Goal: Task Accomplishment & Management: Manage account settings

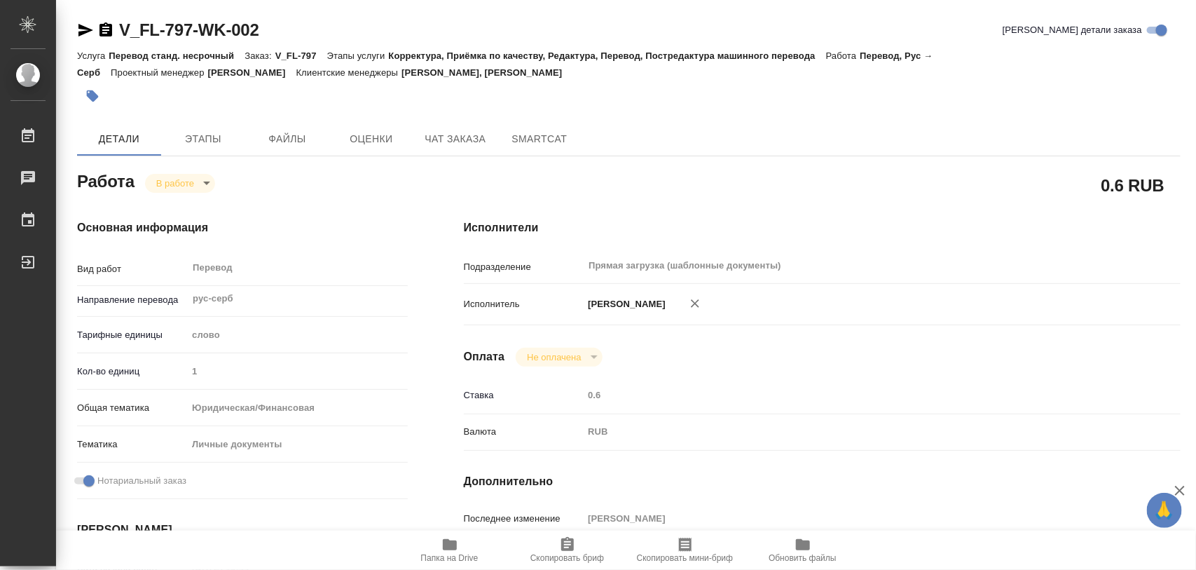
scroll to position [263, 0]
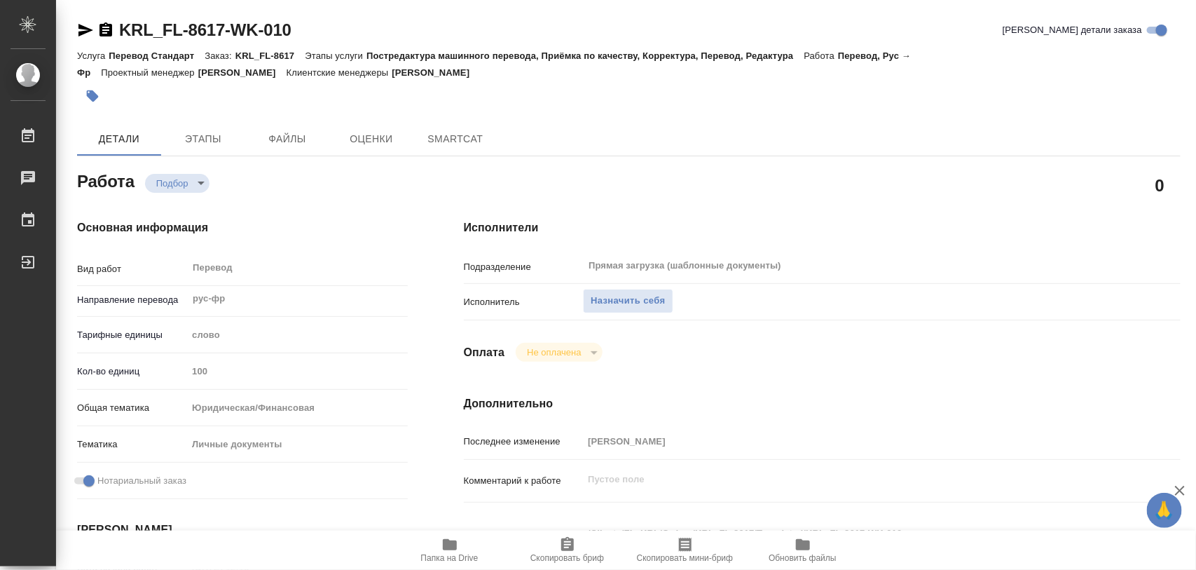
type textarea "x"
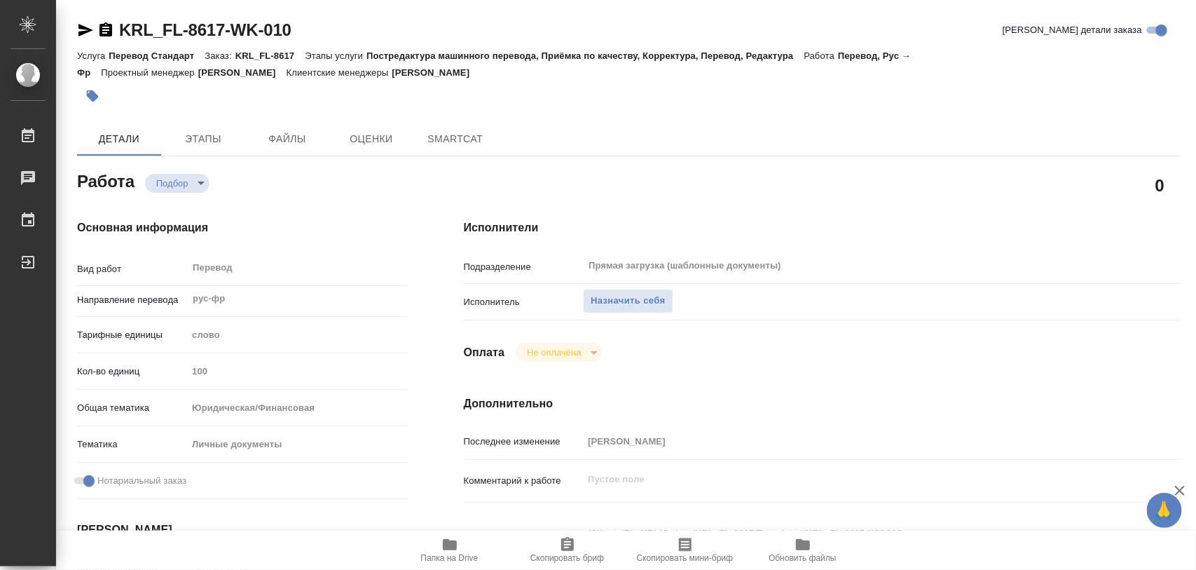
type textarea "x"
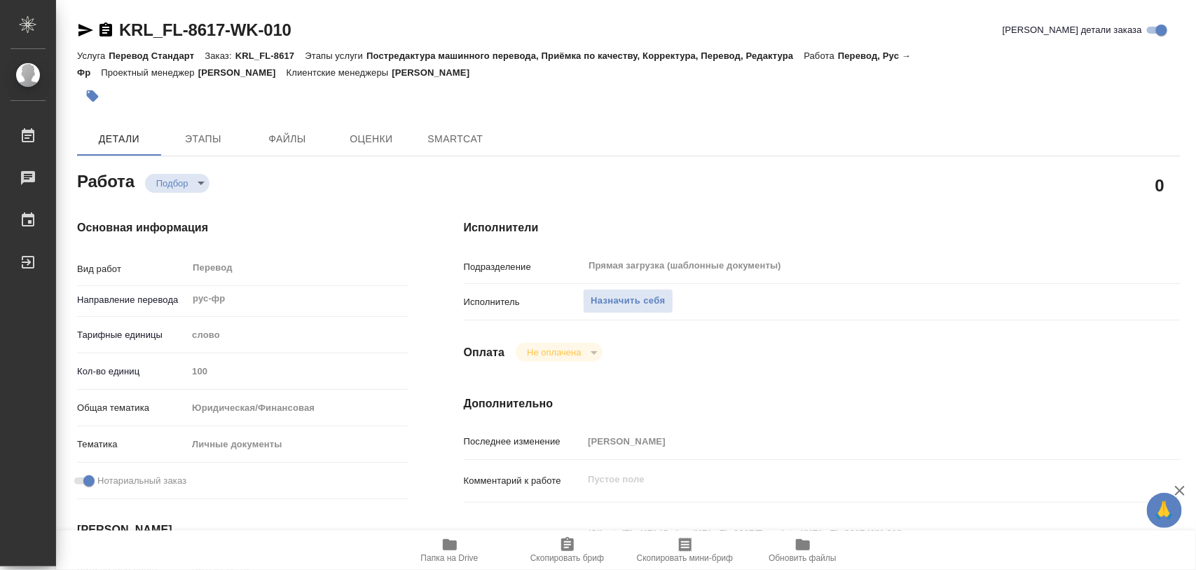
type textarea "x"
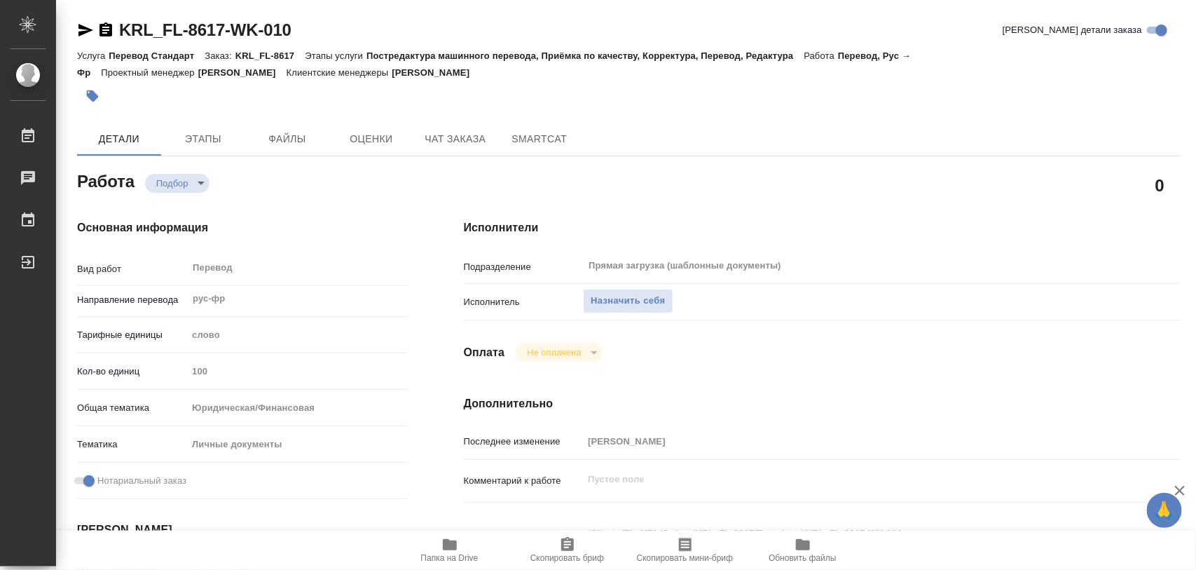
type textarea "x"
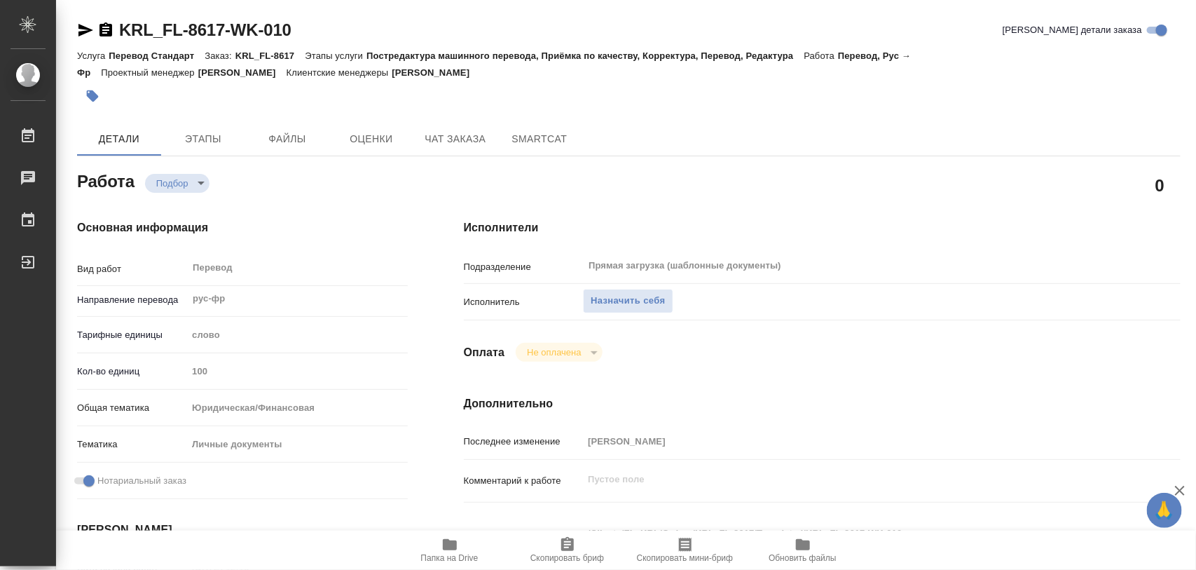
type textarea "x"
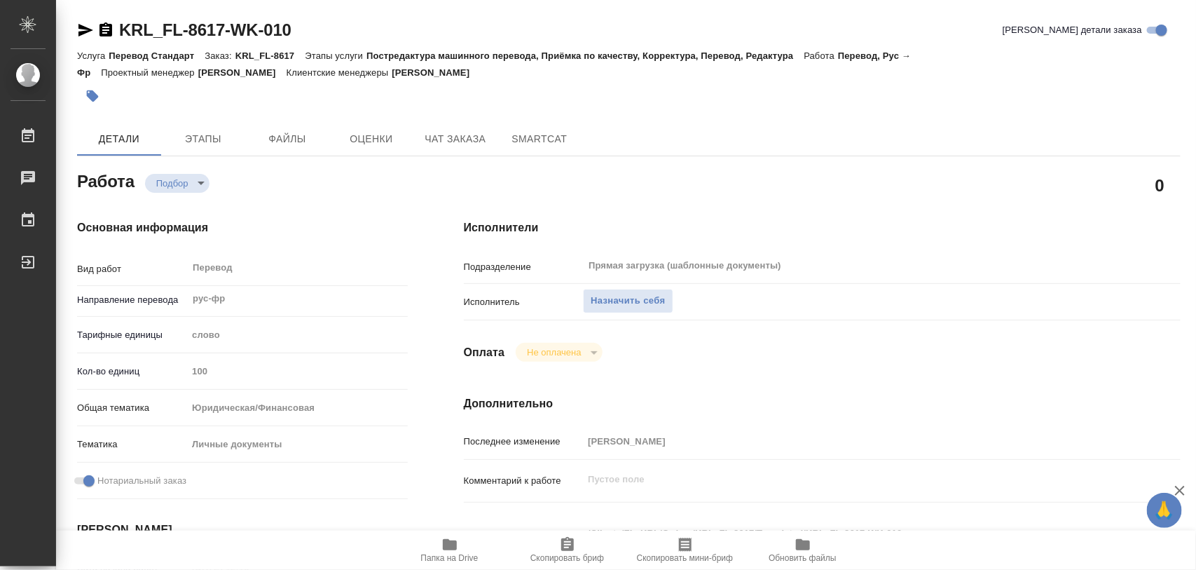
type textarea "x"
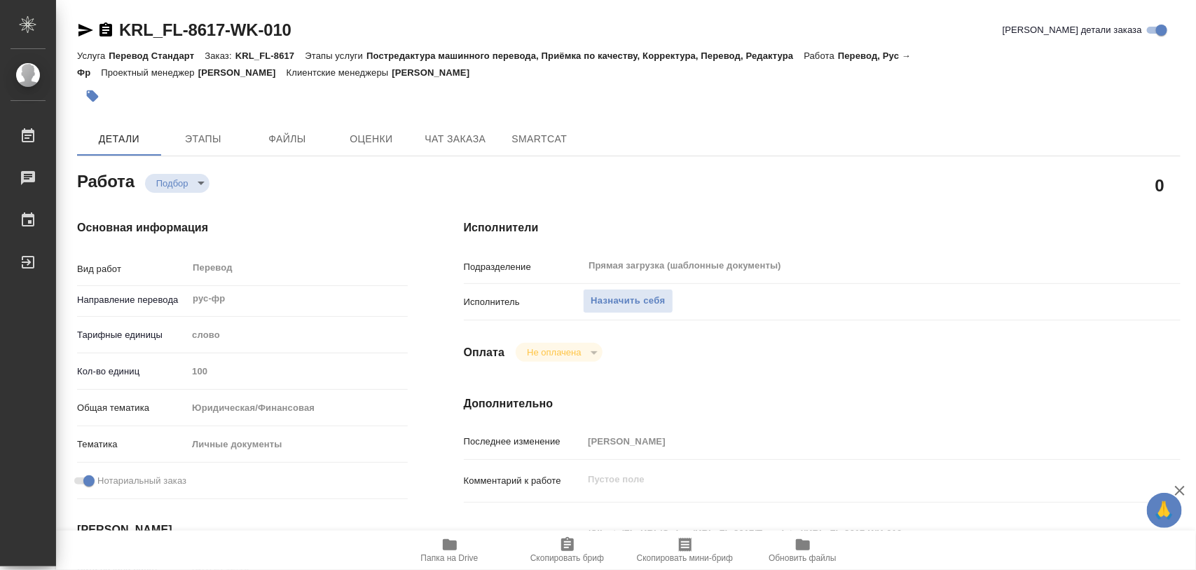
type textarea "x"
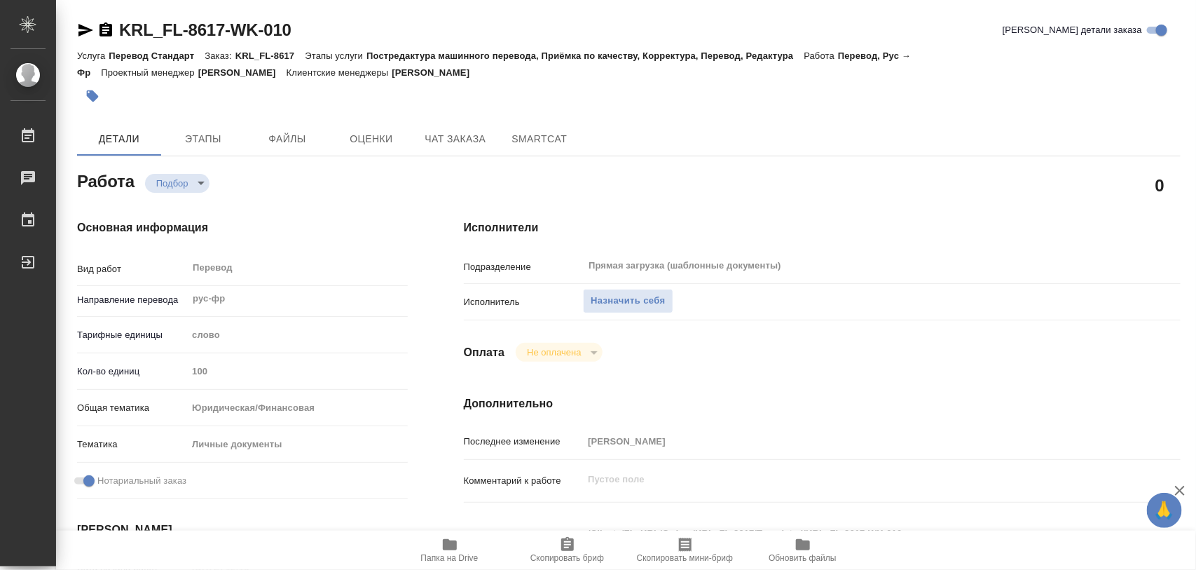
type textarea "x"
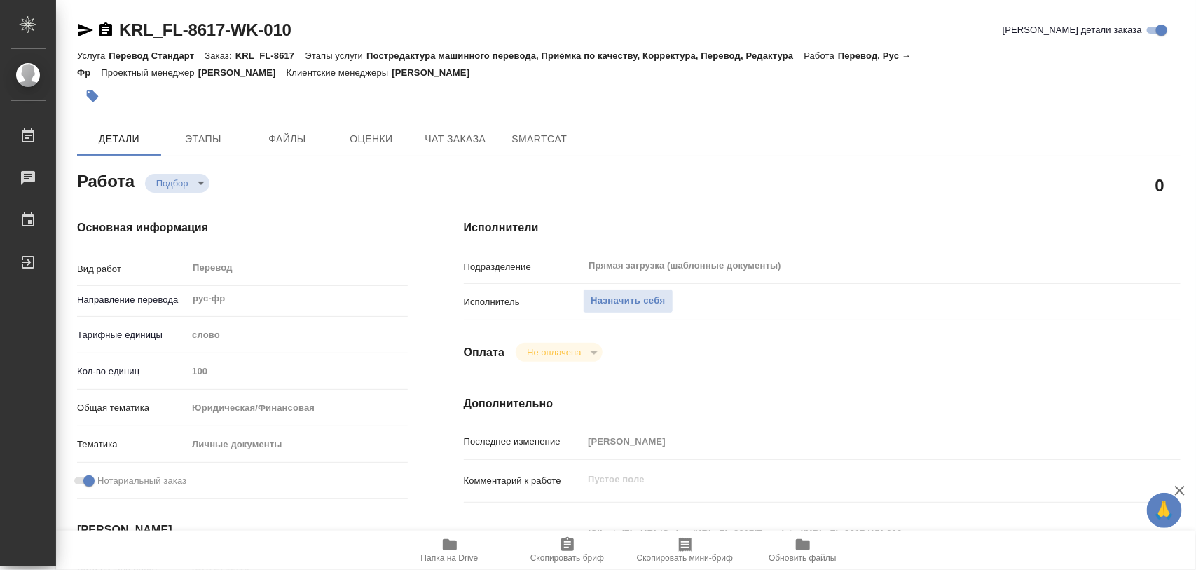
type textarea "x"
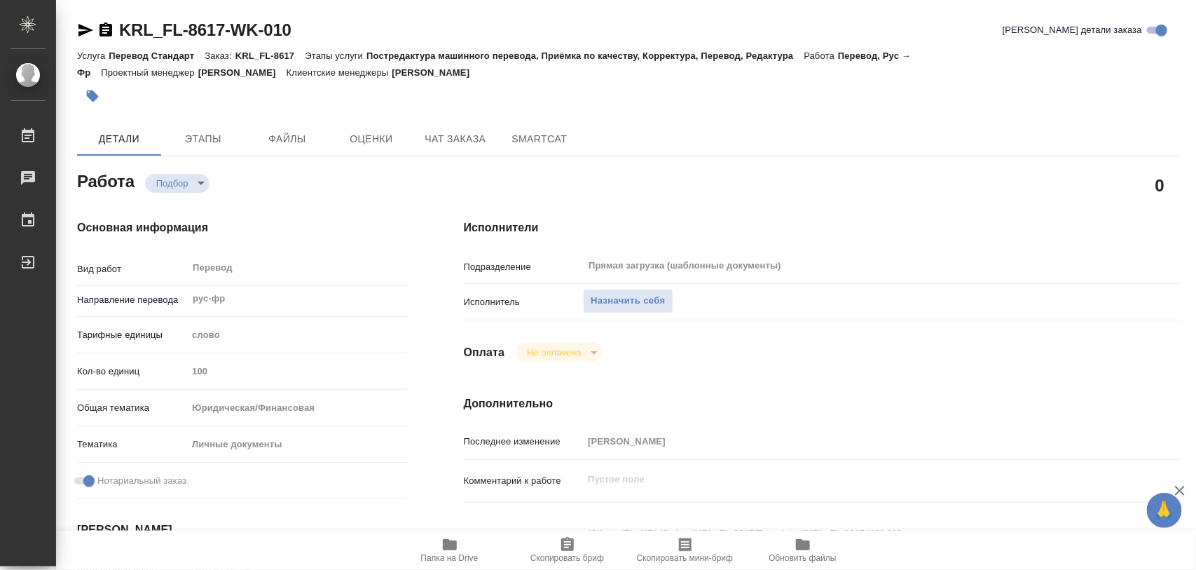
type textarea "x"
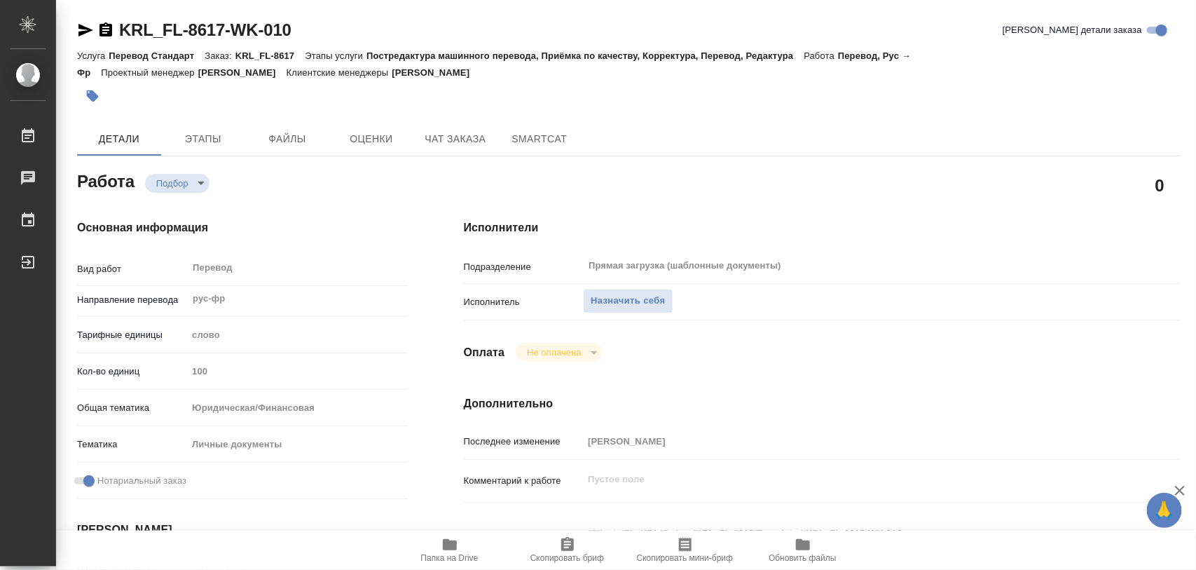
type textarea "x"
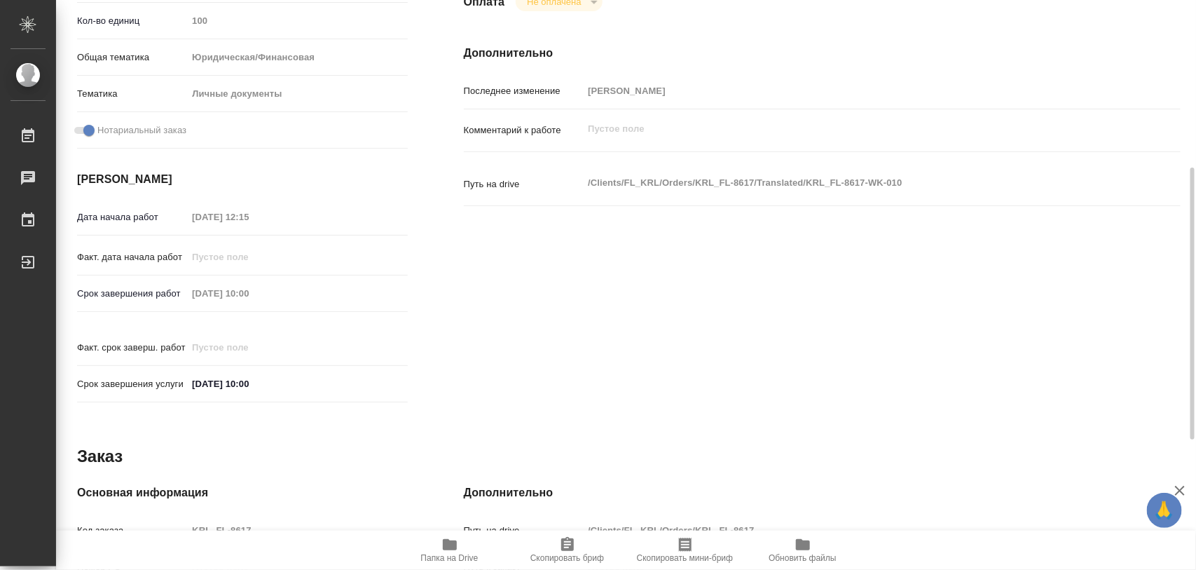
scroll to position [625, 0]
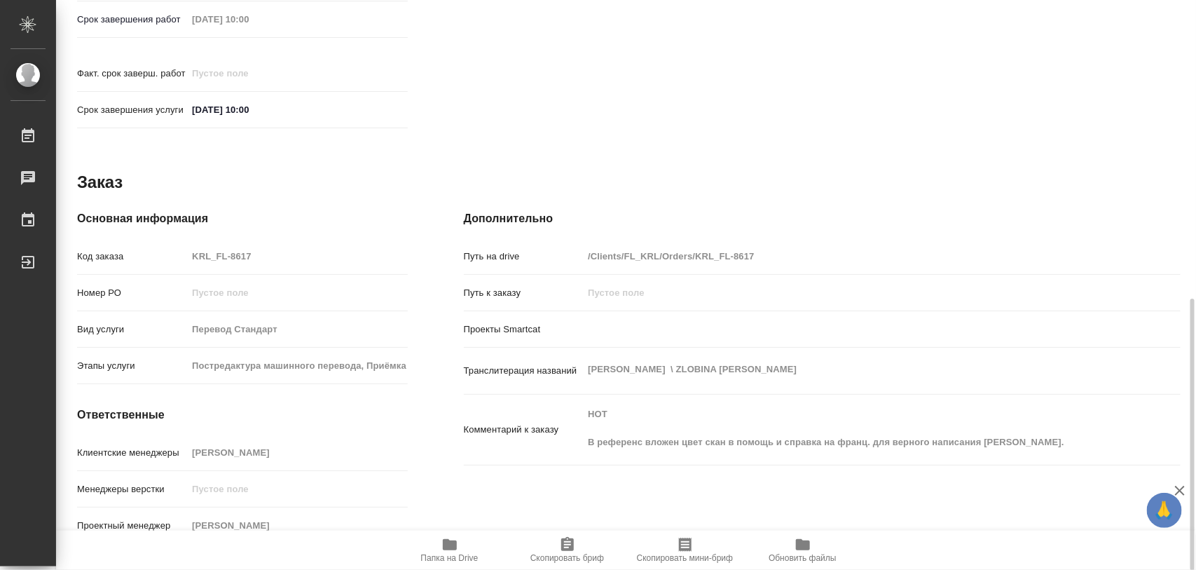
click at [451, 545] on icon "button" at bounding box center [450, 544] width 14 height 11
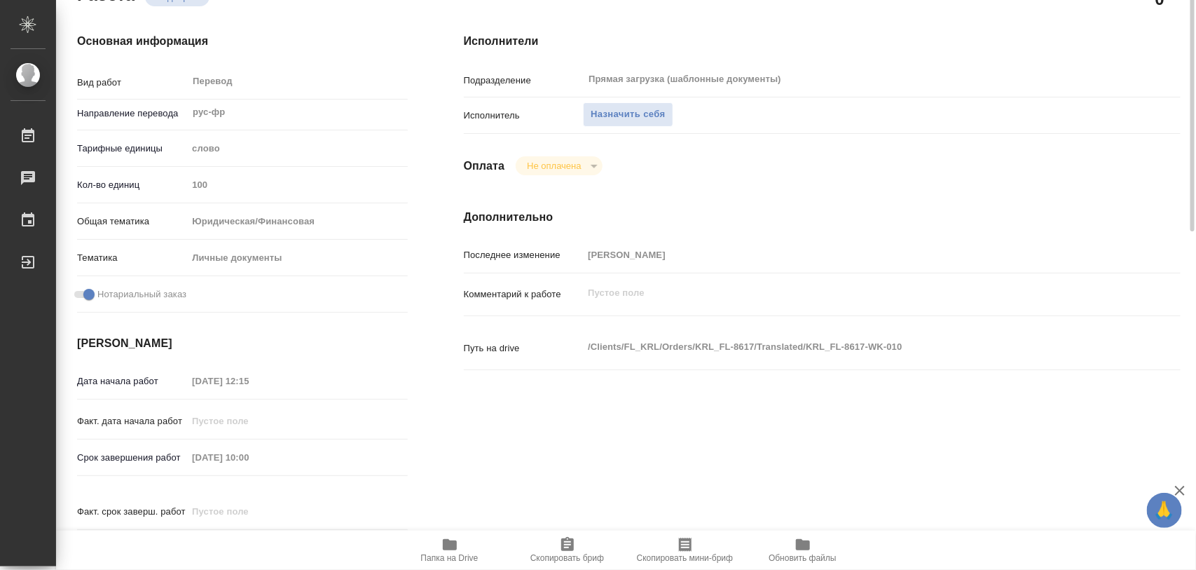
scroll to position [0, 0]
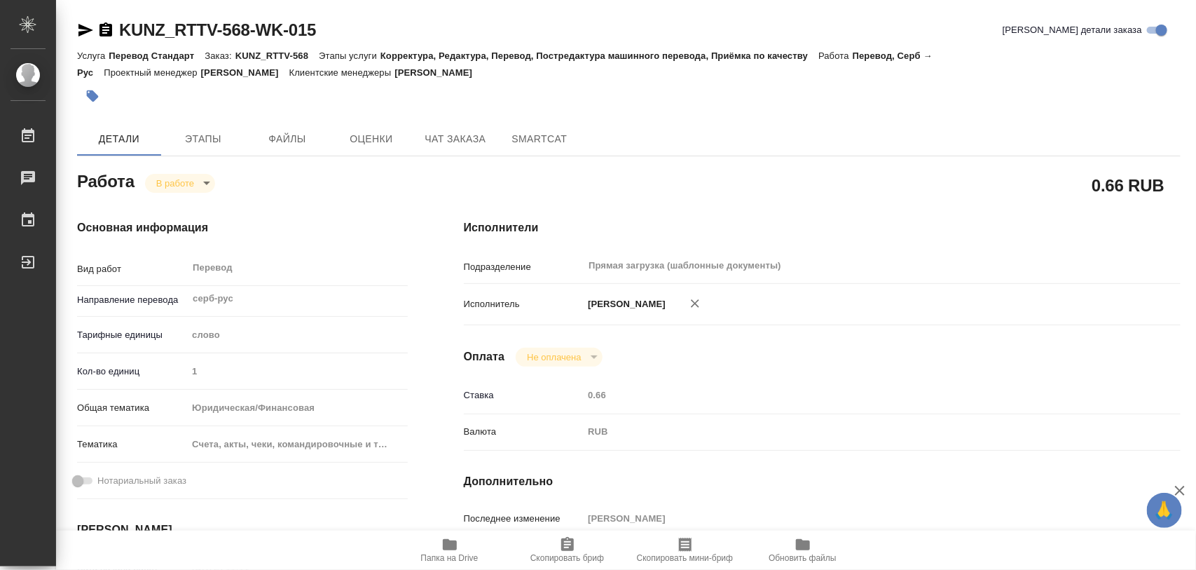
click at [84, 98] on button "button" at bounding box center [92, 96] width 31 height 31
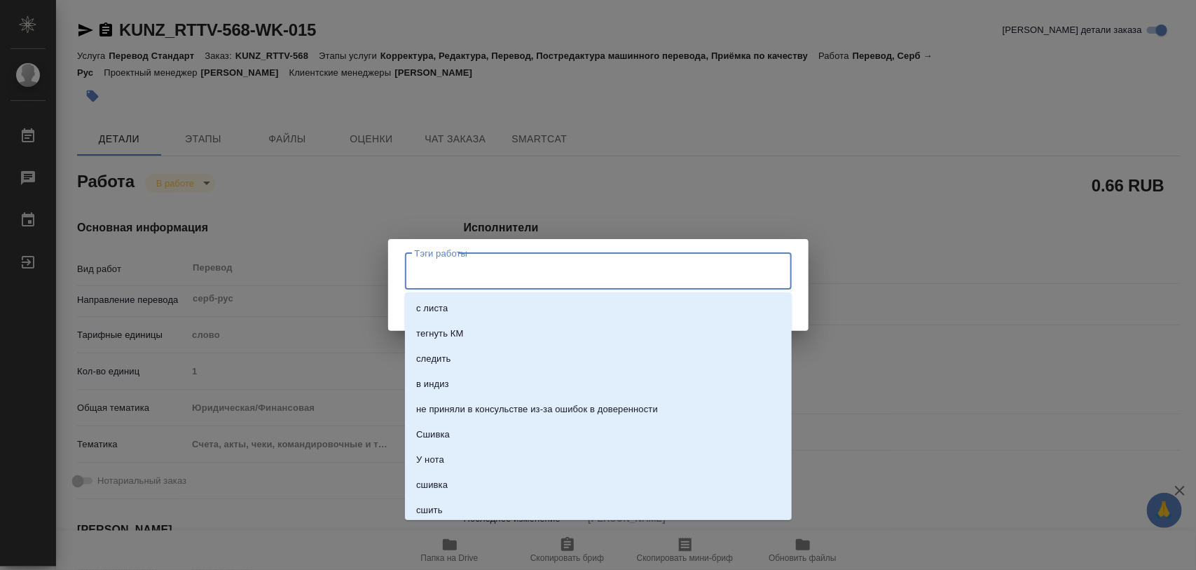
click at [519, 271] on input "Тэги работы" at bounding box center [585, 271] width 348 height 24
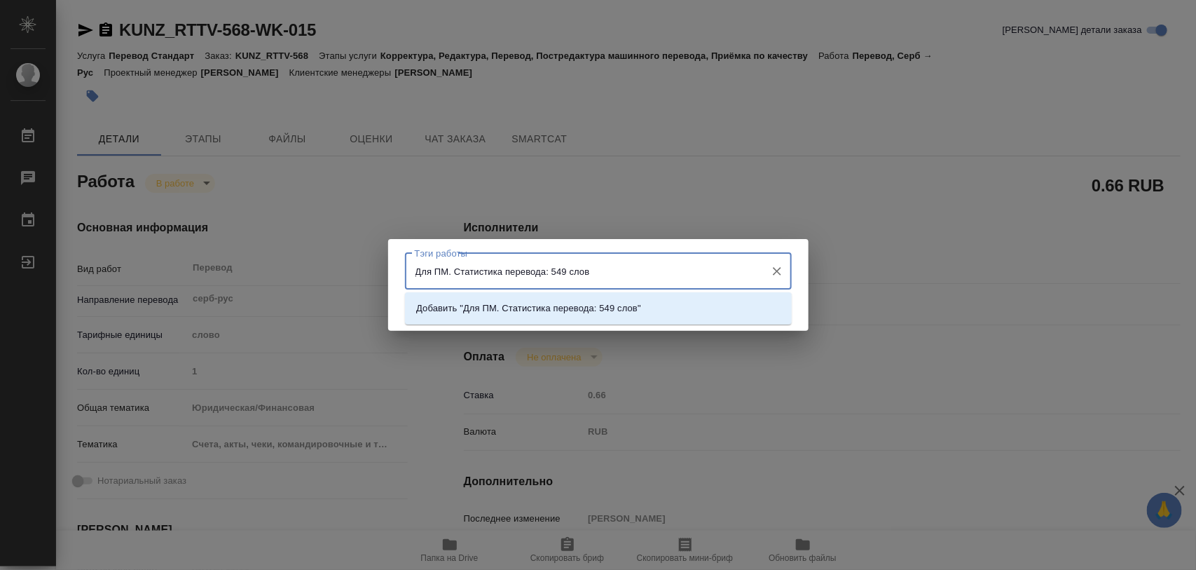
type input "Для ПМ. Статистика перевода: 549 слов."
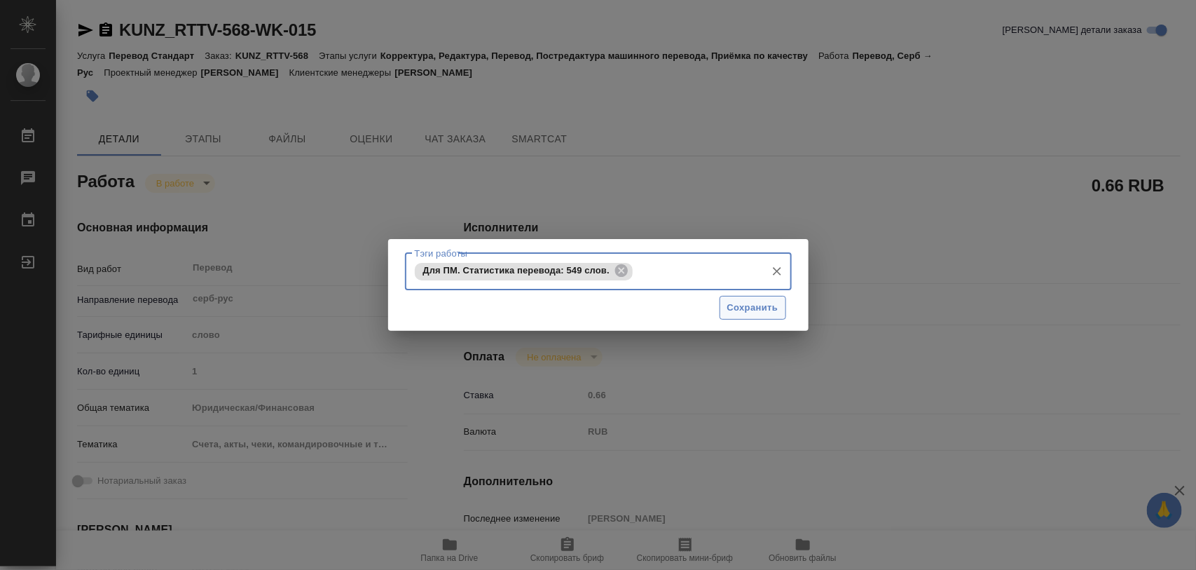
click at [762, 301] on span "Сохранить" at bounding box center [753, 308] width 51 height 16
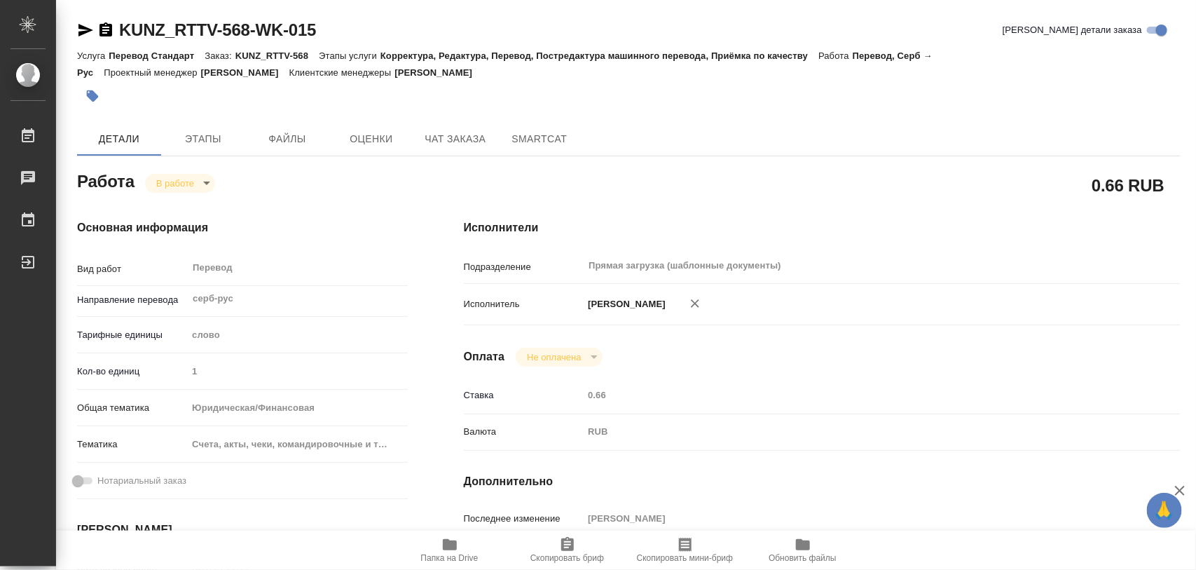
type input "inProgress"
type input "серб-рус"
type input "5a8b1489cc6b4906c91bfd90"
type input "1"
type input "yr-fn"
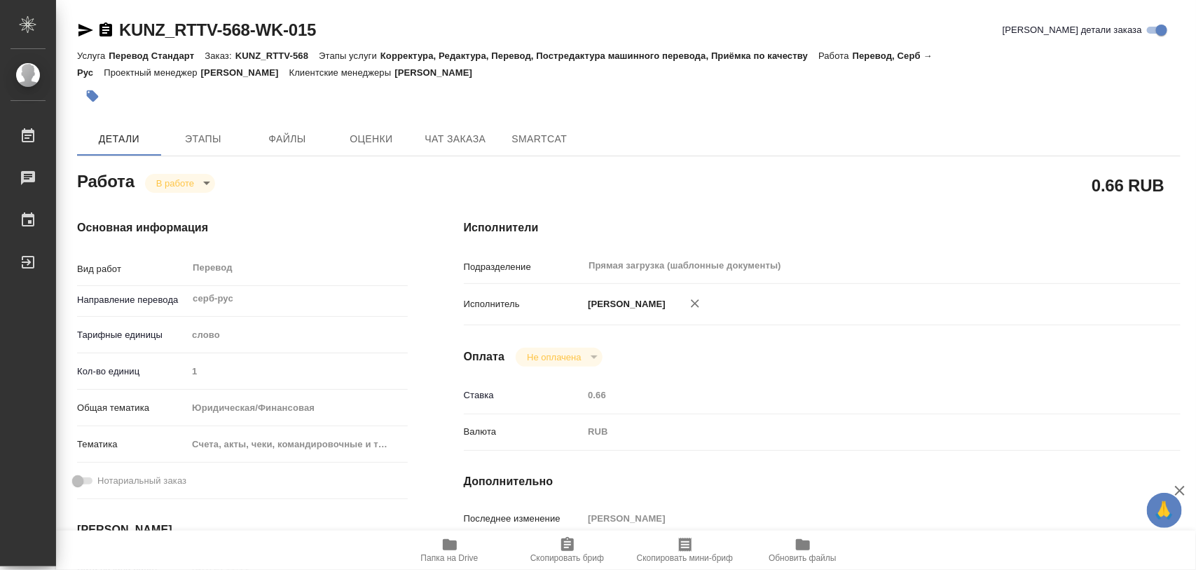
type input "5f647205b73bc97568ca66c0"
type input "08.08.2025 11:11"
type input "11.08.2025 12:29"
type input "18.08.2025 15:00"
type input "20.08.2025 15:00"
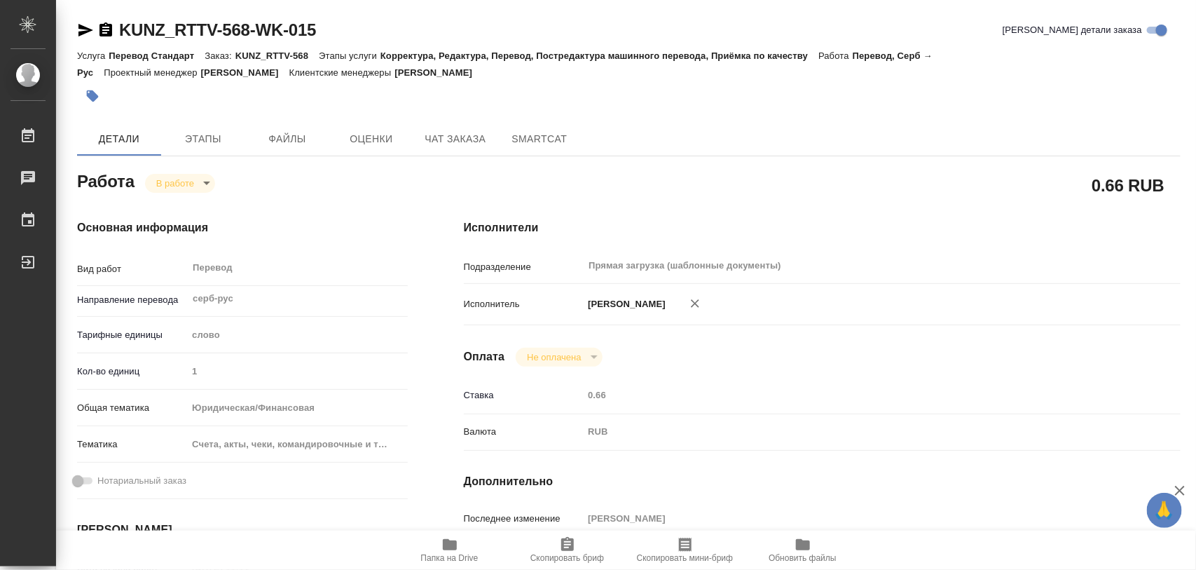
type input "Прямая загрузка (шаблонные документы)"
type input "notPayed"
type input "0.66"
type input "RUB"
type input "[PERSON_NAME]"
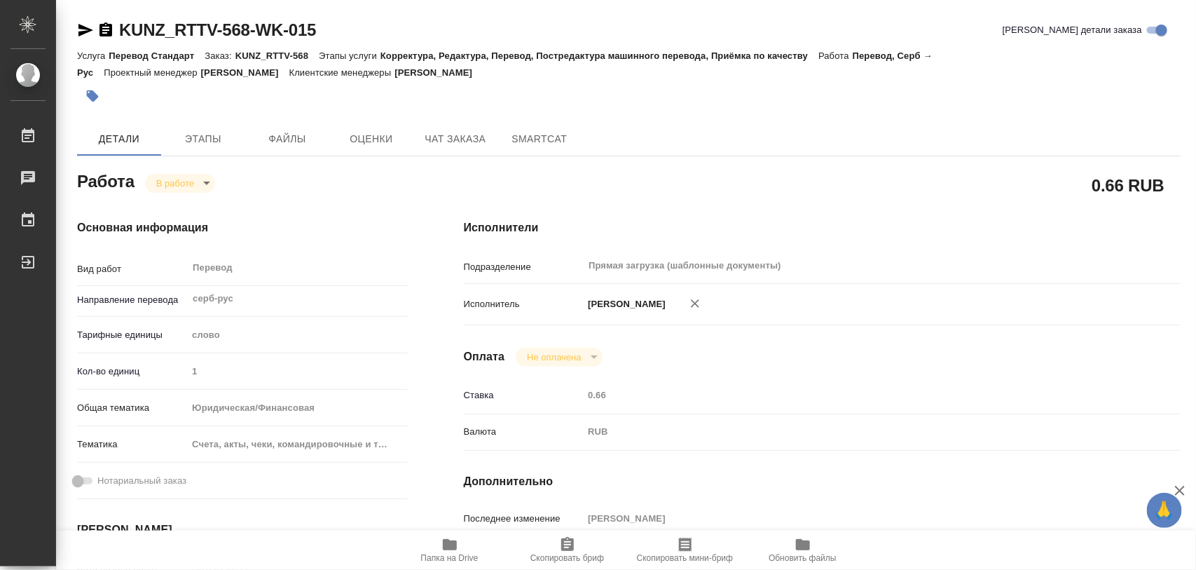
type input "KUNZ_RTTV-568"
type input "Перевод Стандарт"
type input "Корректура, Редактура, Перевод, Постредактура машинного перевода, Приёмка по ка…"
type input "Веселова Юлия"
type input "Малофеева Екатерина, Арсеньева Вера"
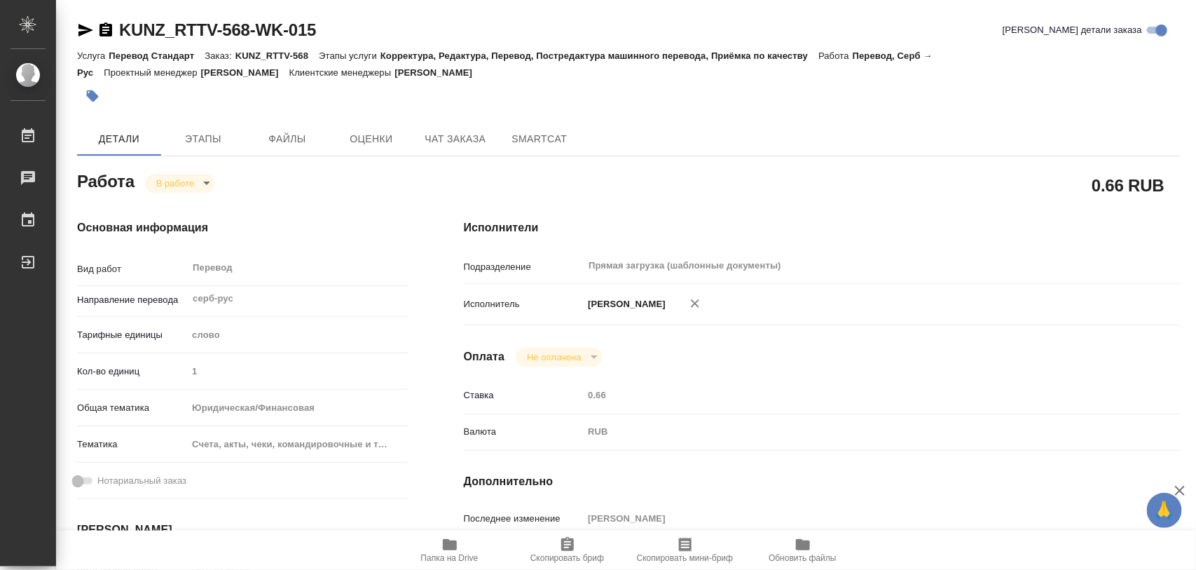
type input "/Clients/RT/Orders/KUNZ_RTTV-568"
click at [205, 140] on span "Этапы" at bounding box center [203, 139] width 67 height 18
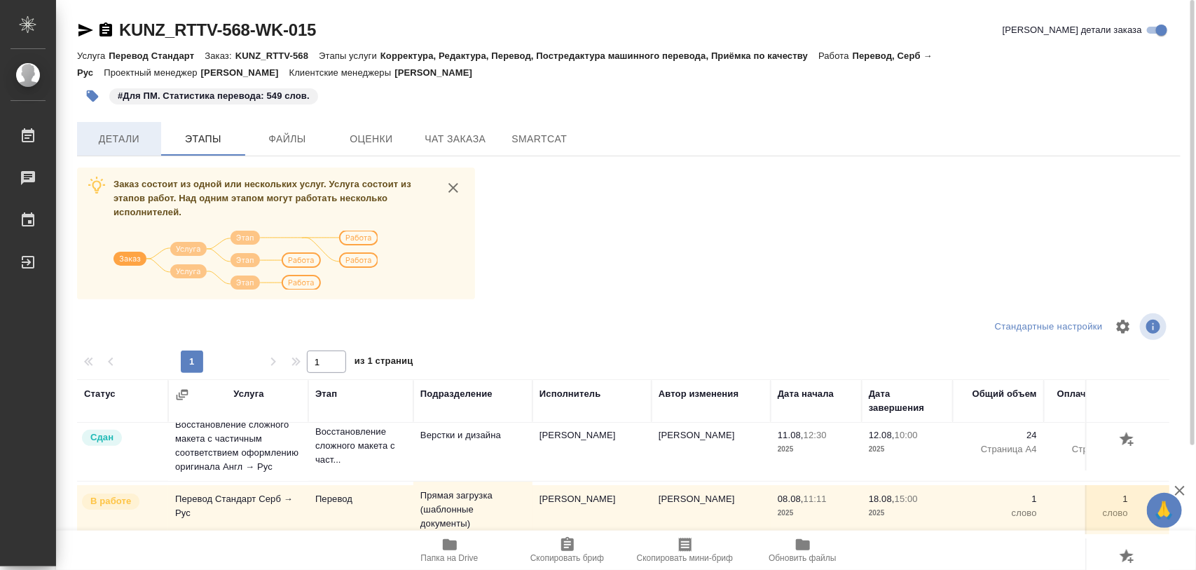
click at [133, 144] on span "Детали" at bounding box center [119, 139] width 67 height 18
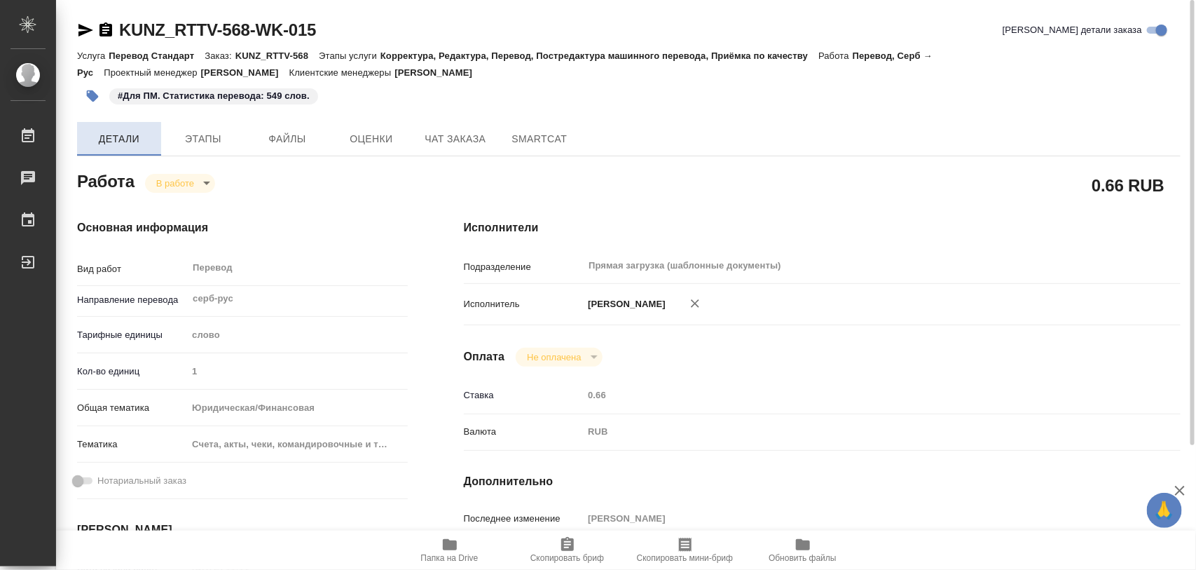
type textarea "x"
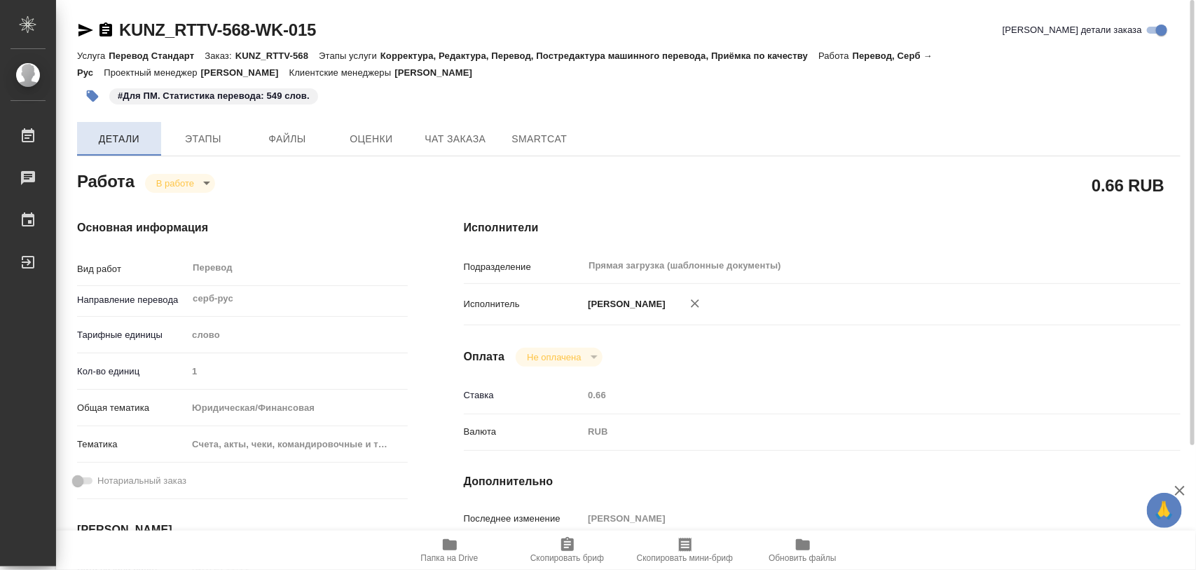
type textarea "x"
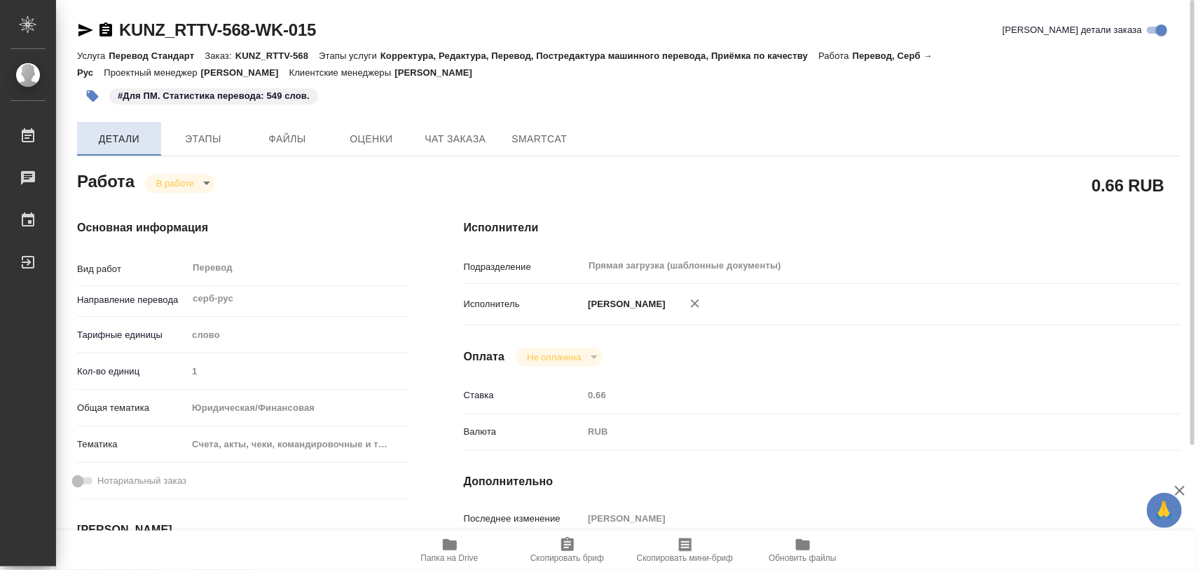
type textarea "x"
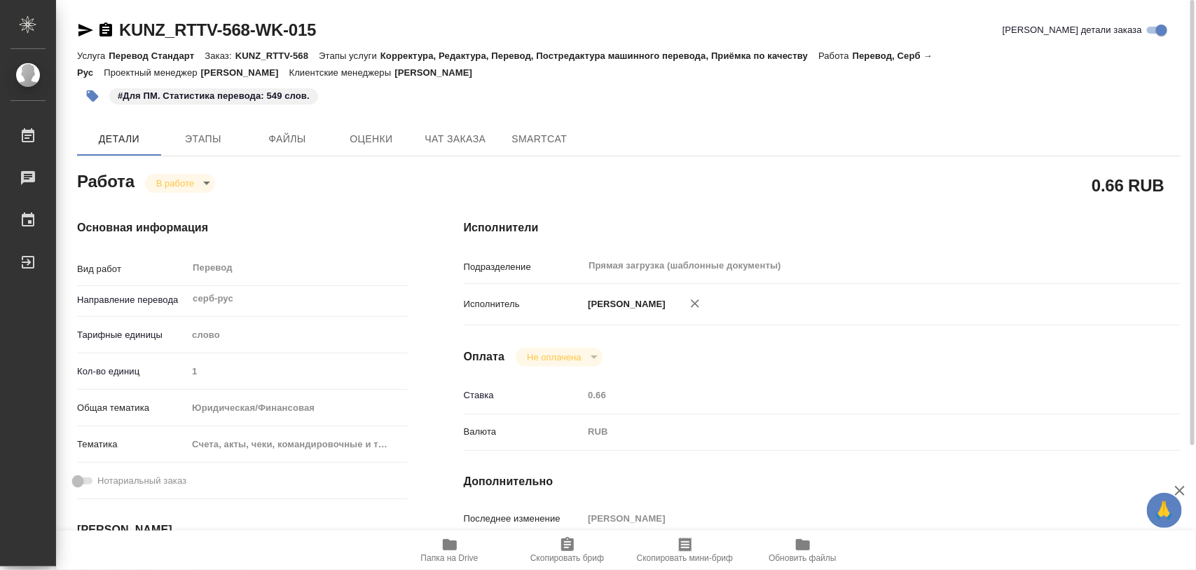
type textarea "x"
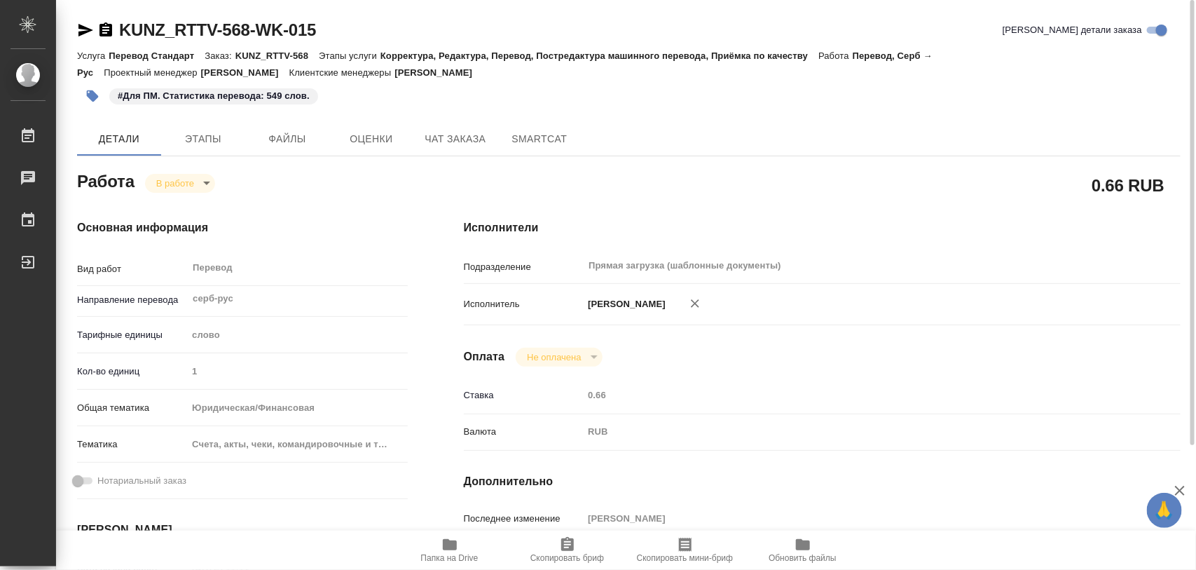
type textarea "x"
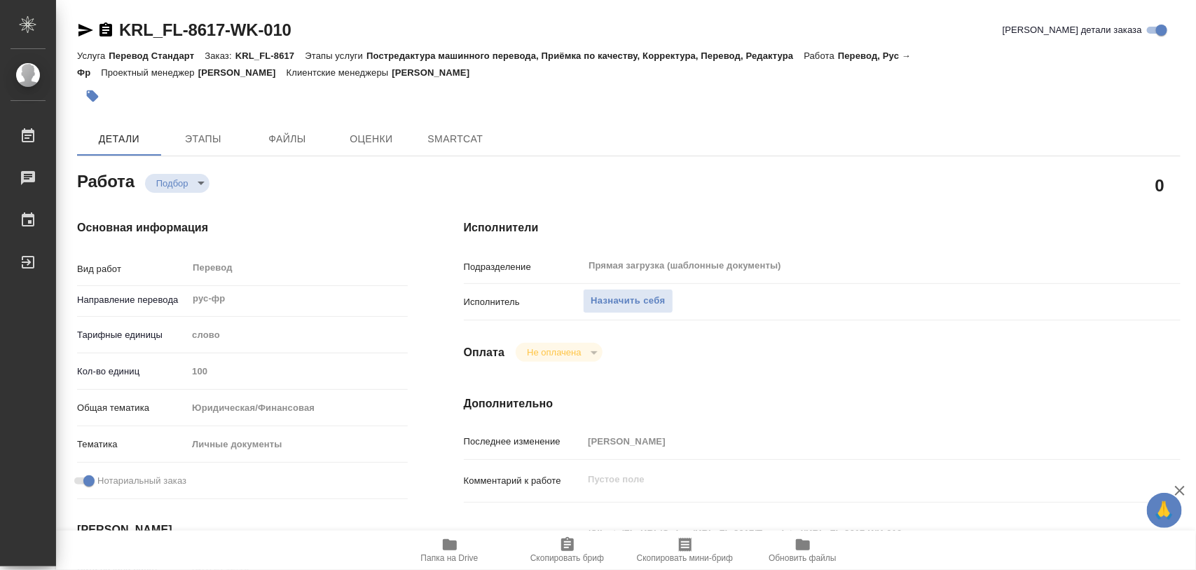
type textarea "x"
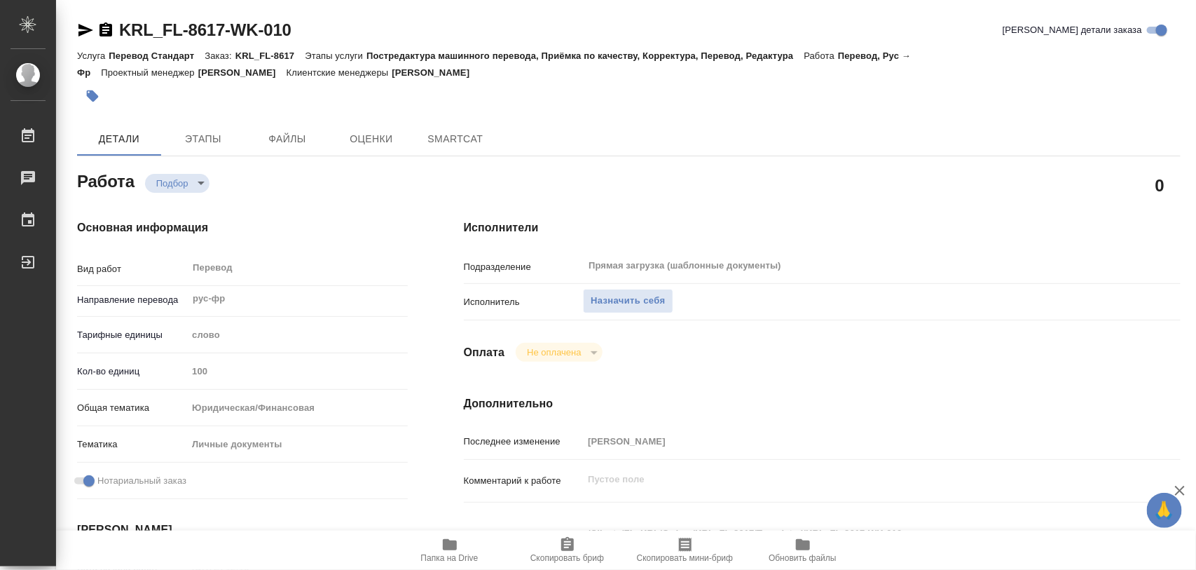
type textarea "x"
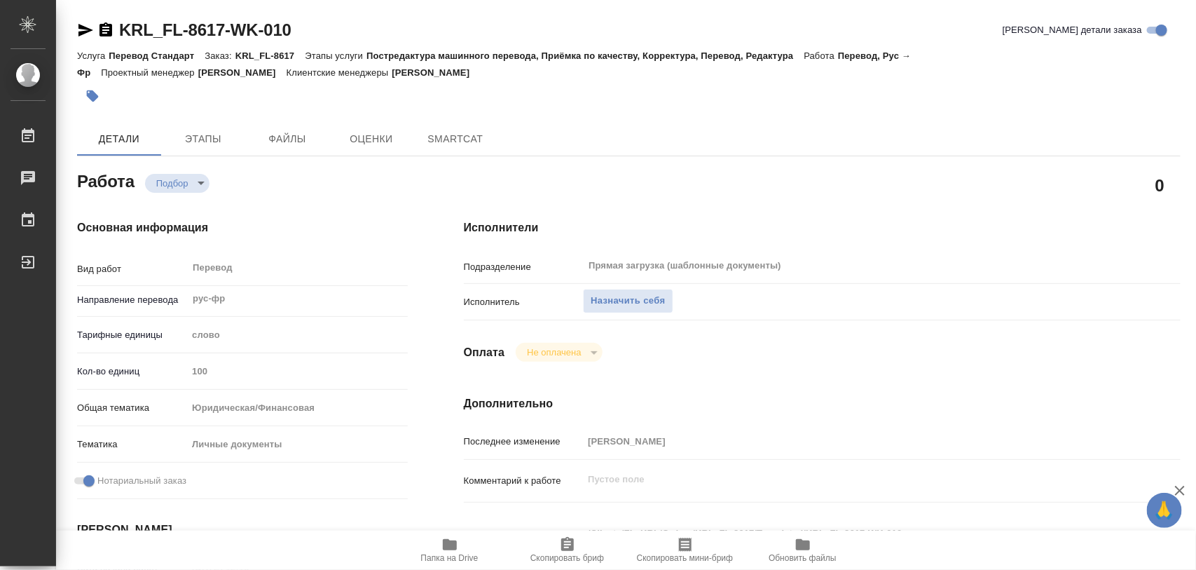
type textarea "x"
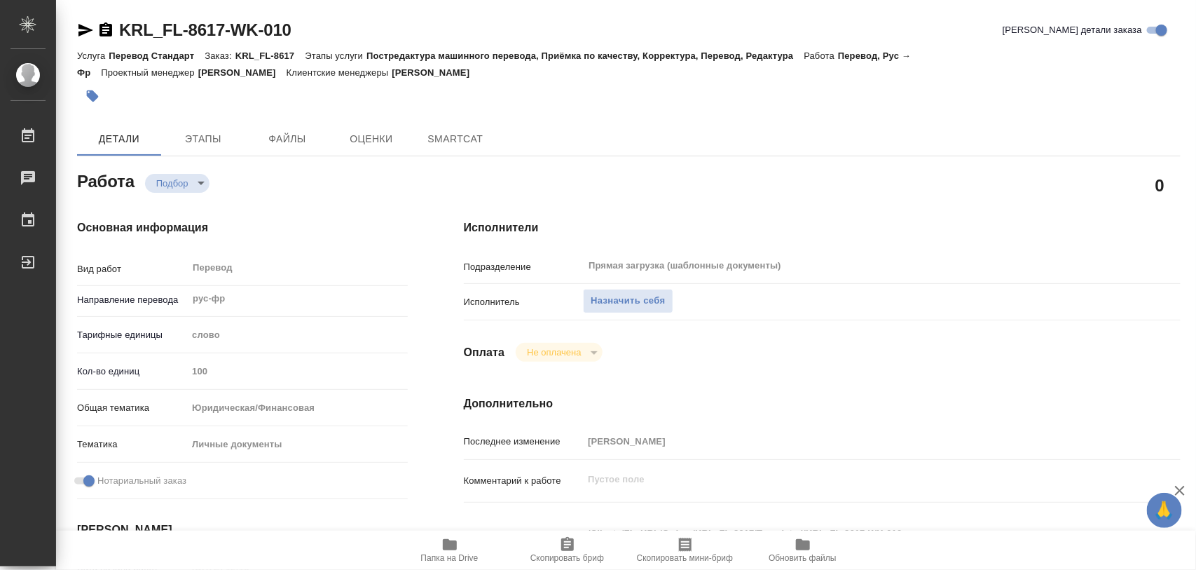
type textarea "x"
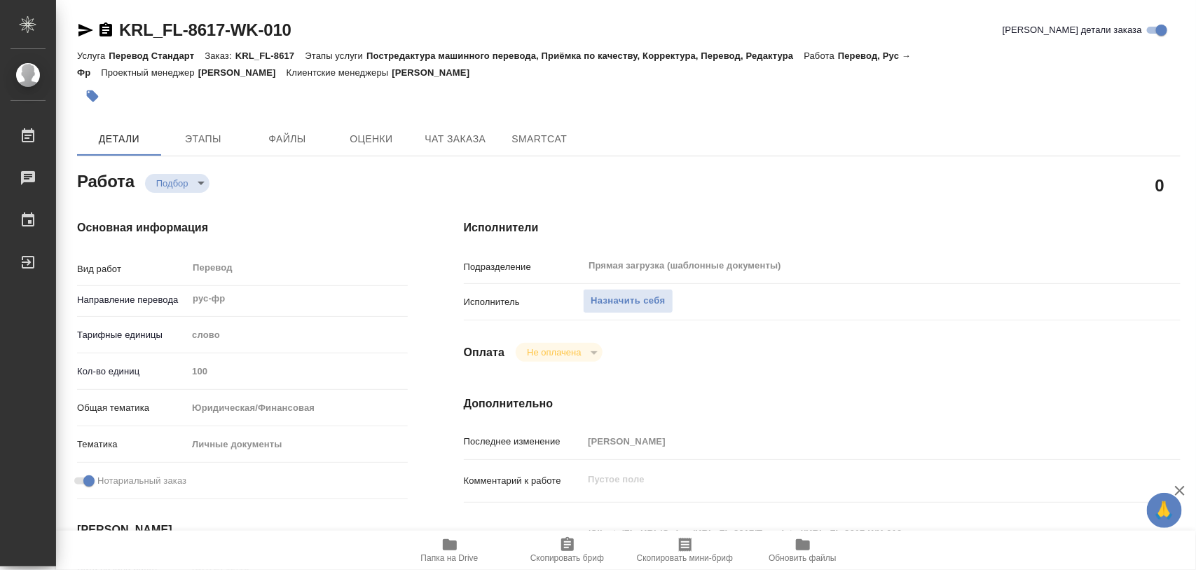
scroll to position [175, 0]
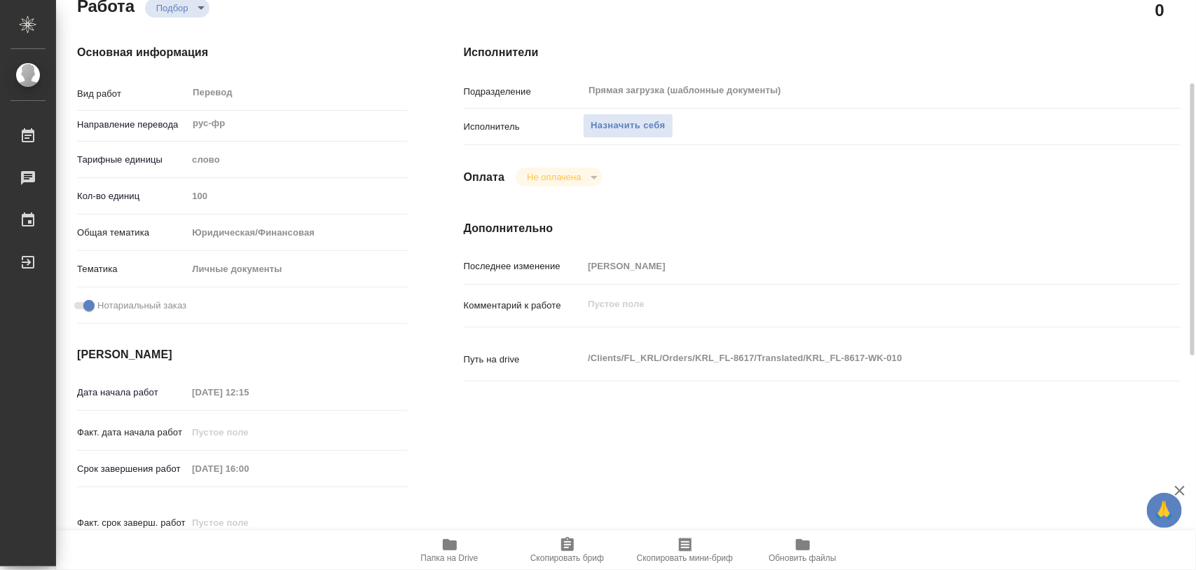
type textarea "x"
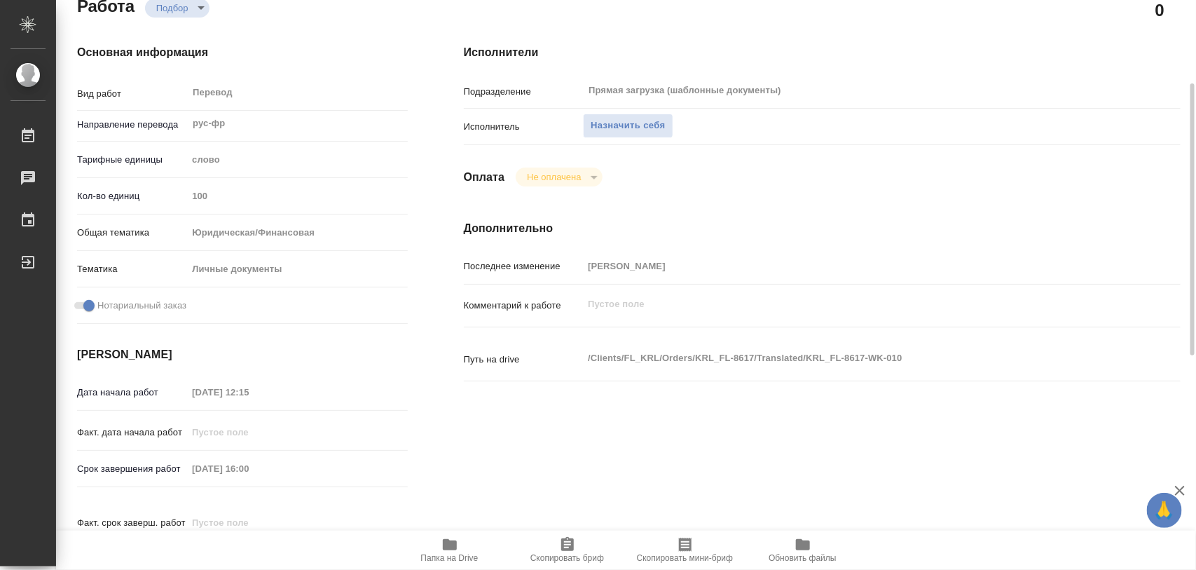
type textarea "x"
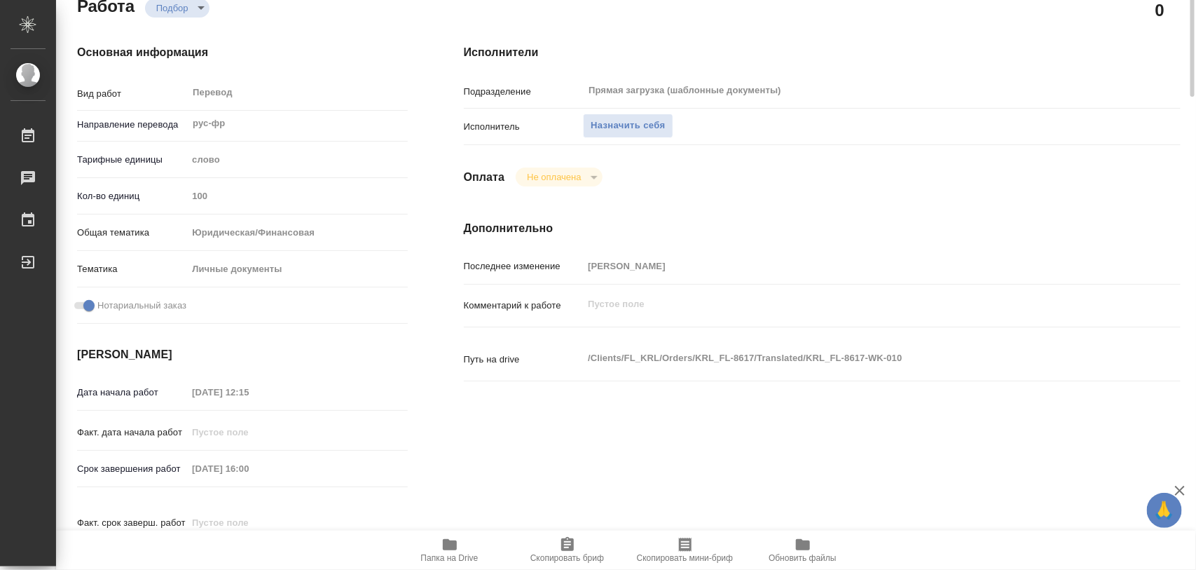
scroll to position [0, 0]
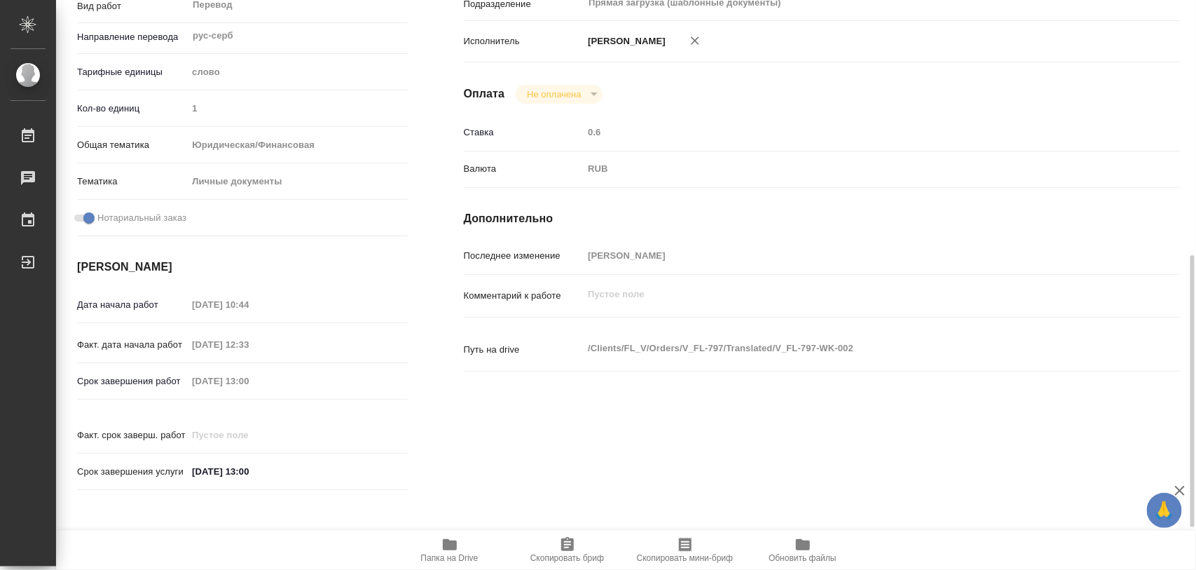
scroll to position [613, 0]
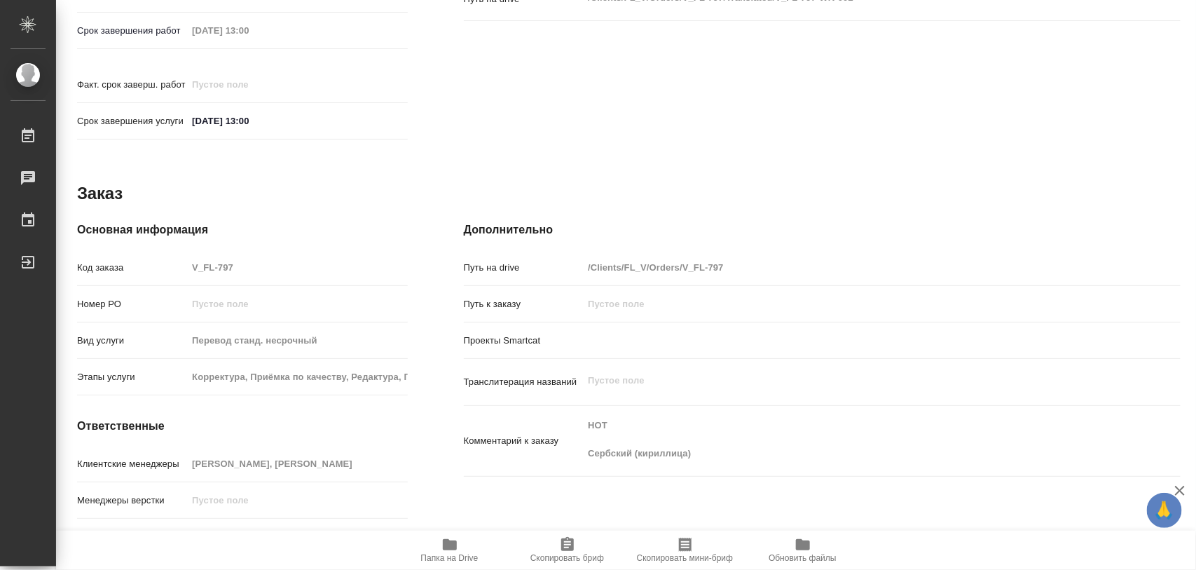
click at [573, 533] on button "Скопировать бриф" at bounding box center [568, 550] width 118 height 39
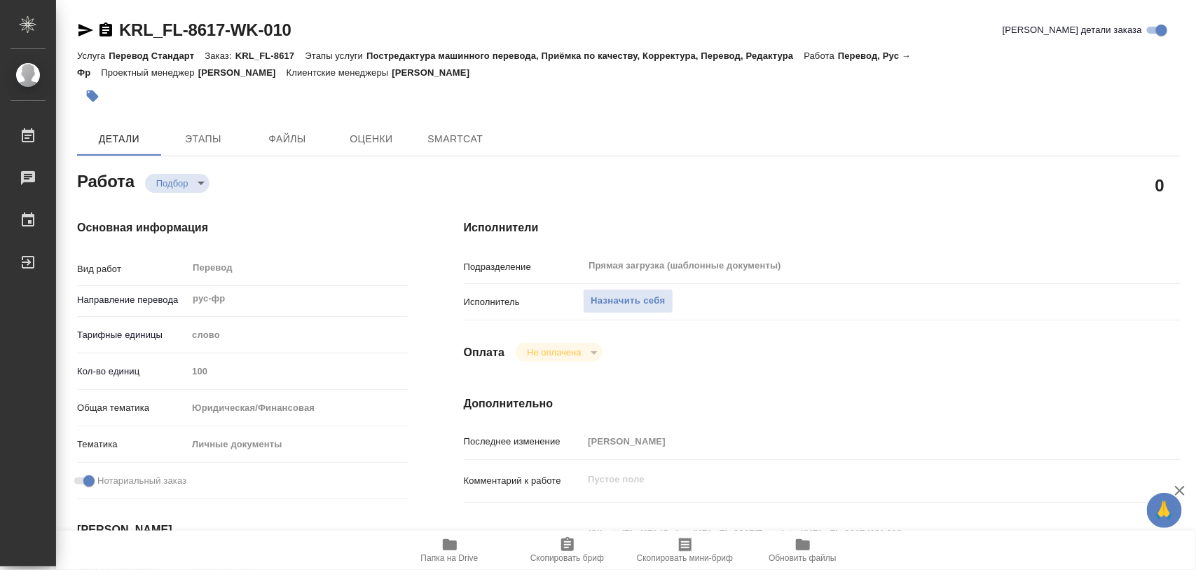
type textarea "x"
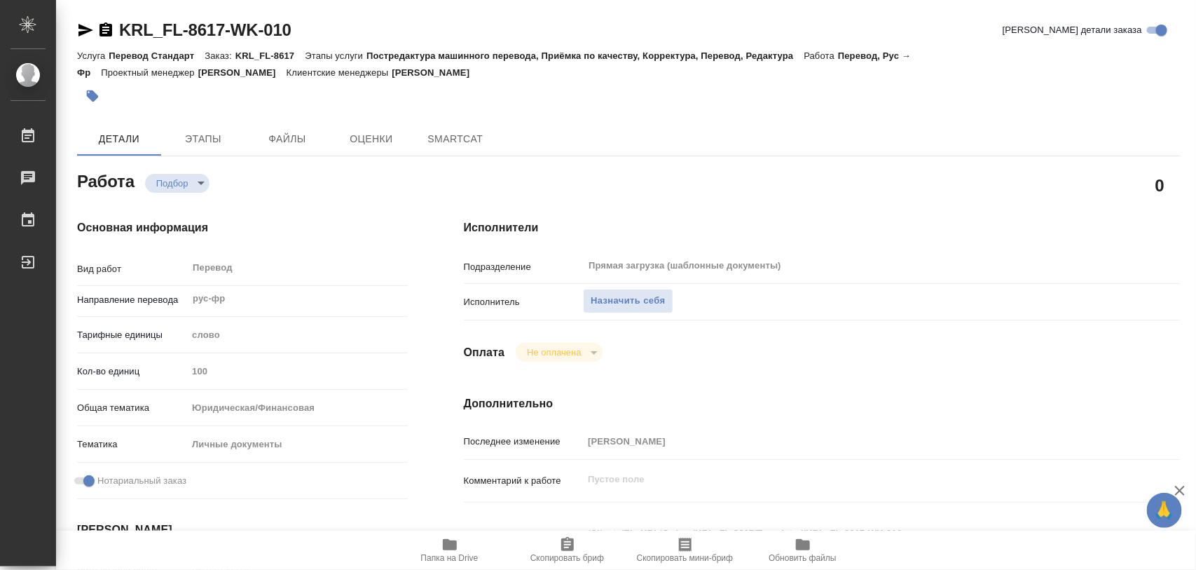
type textarea "x"
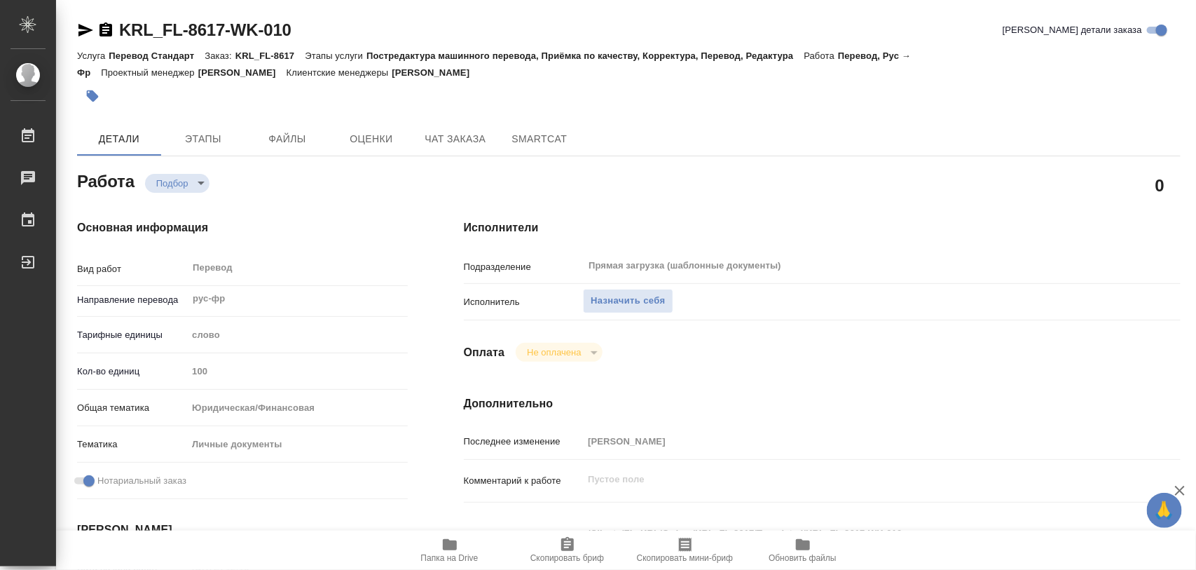
type textarea "x"
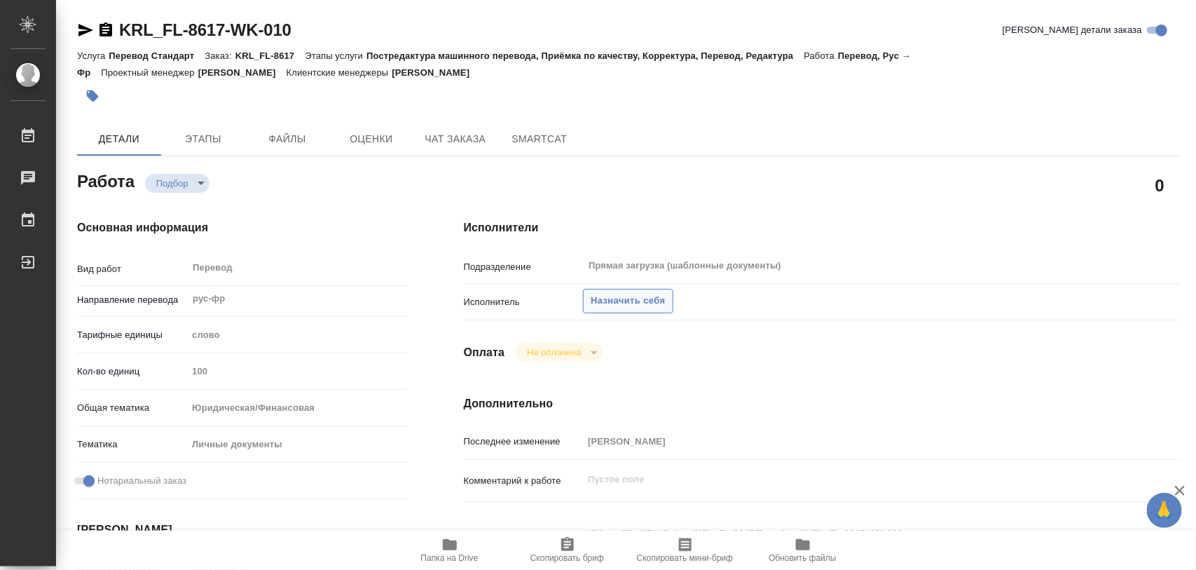
click at [643, 298] on span "Назначить себя" at bounding box center [628, 301] width 74 height 16
type textarea "x"
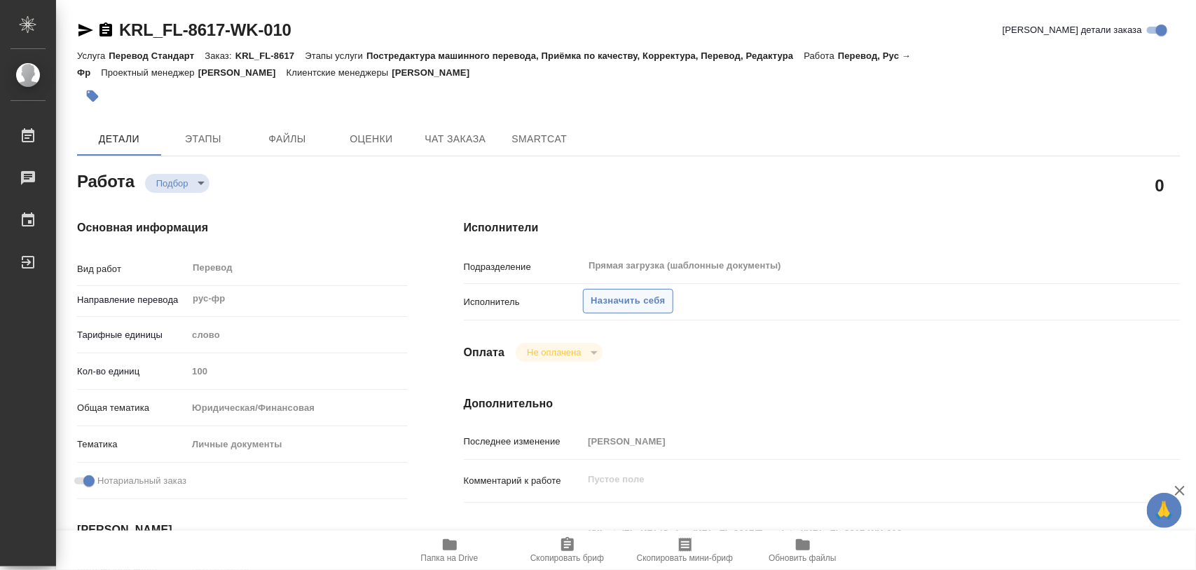
type textarea "x"
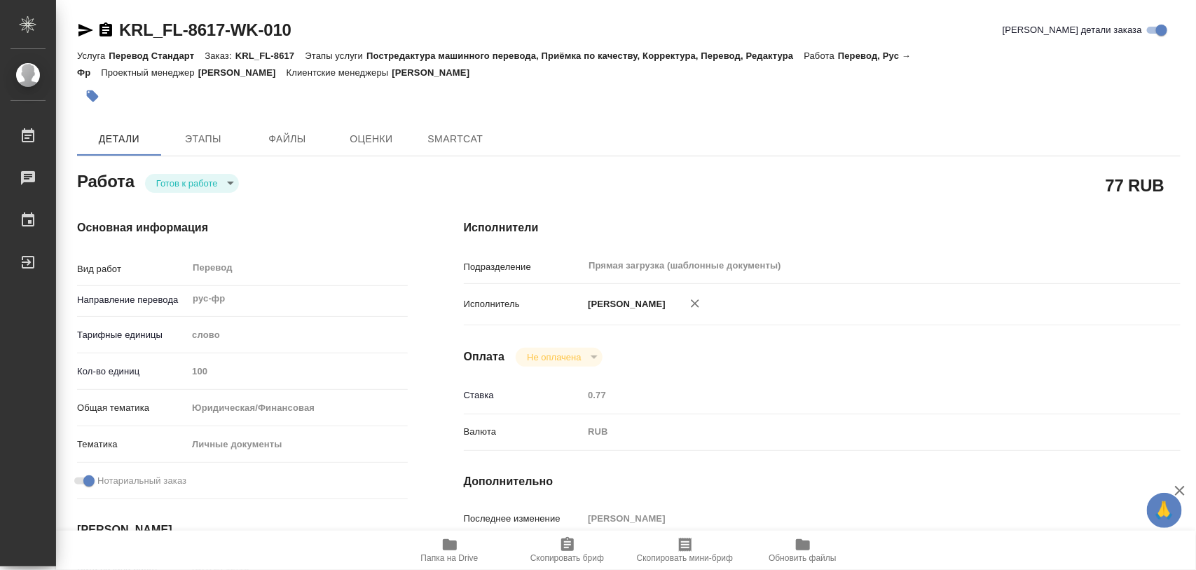
type textarea "x"
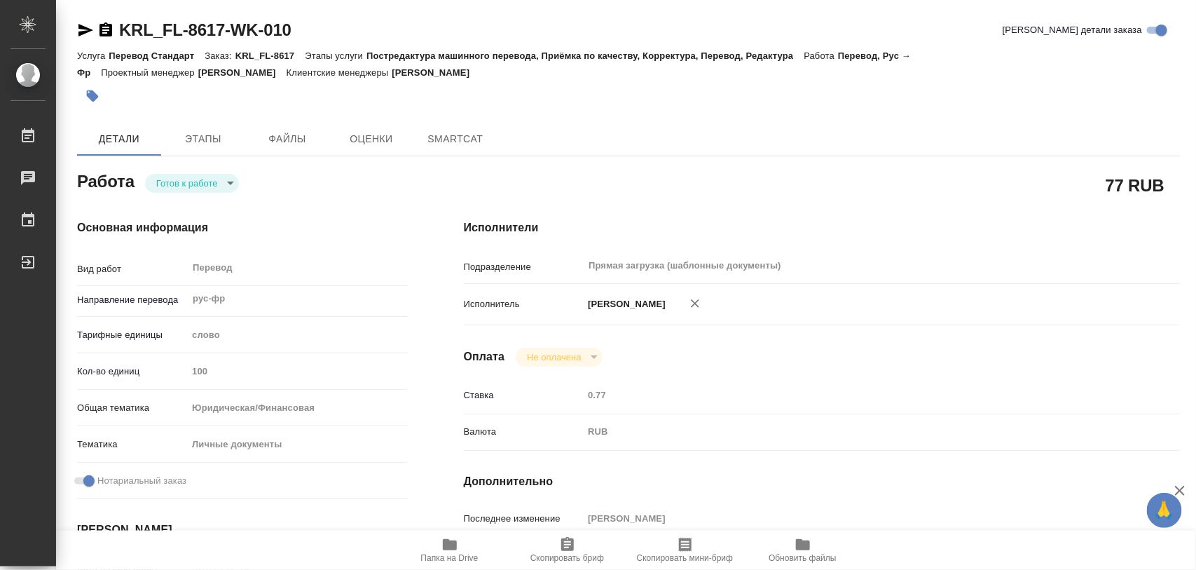
type textarea "x"
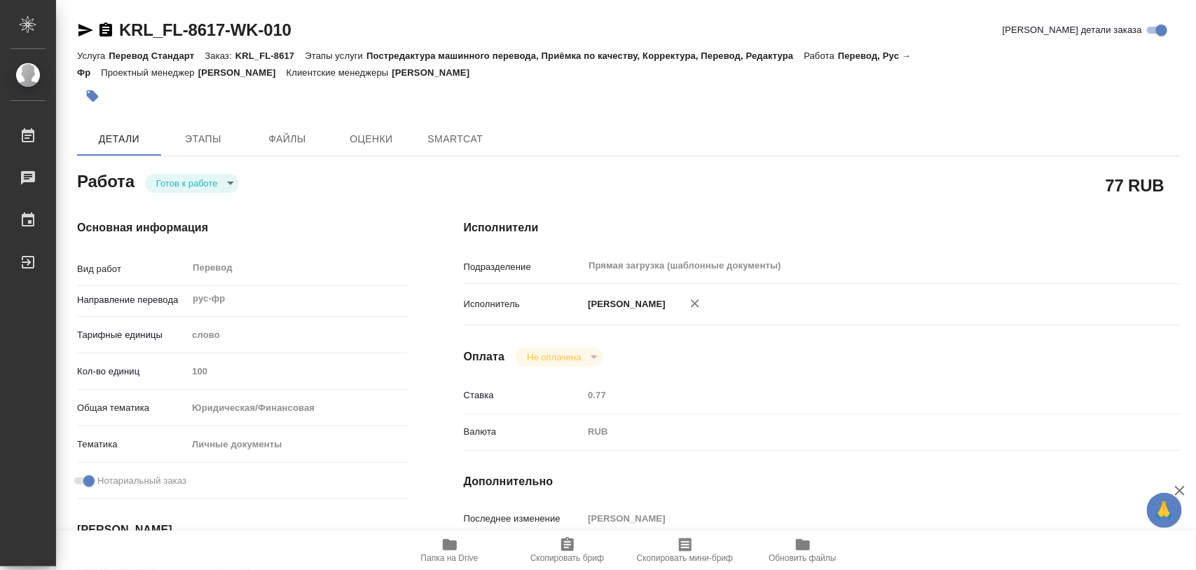
type textarea "x"
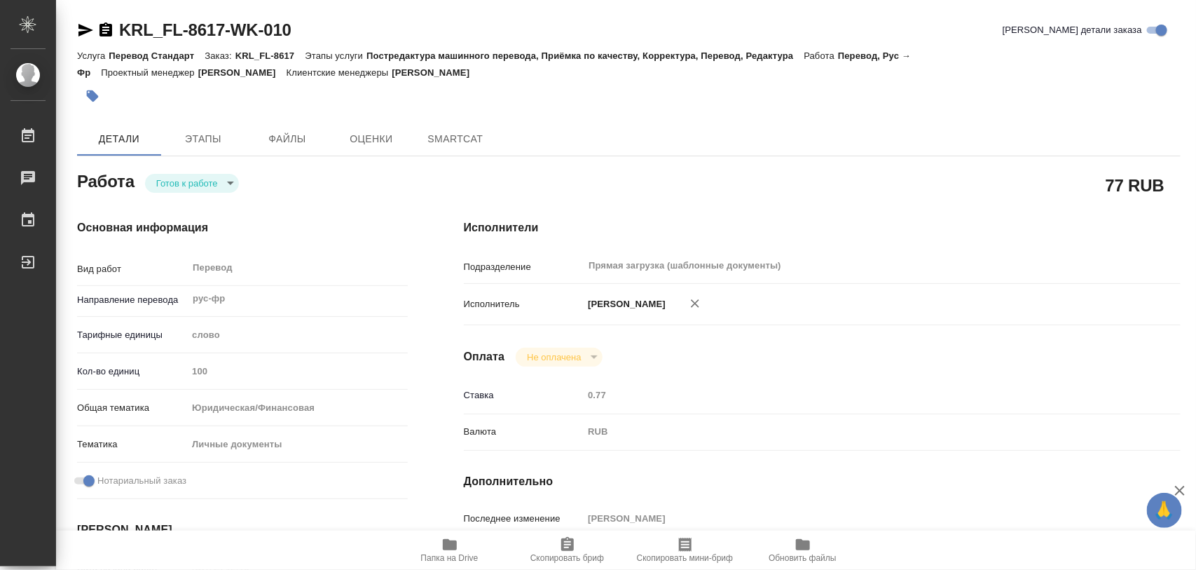
type textarea "x"
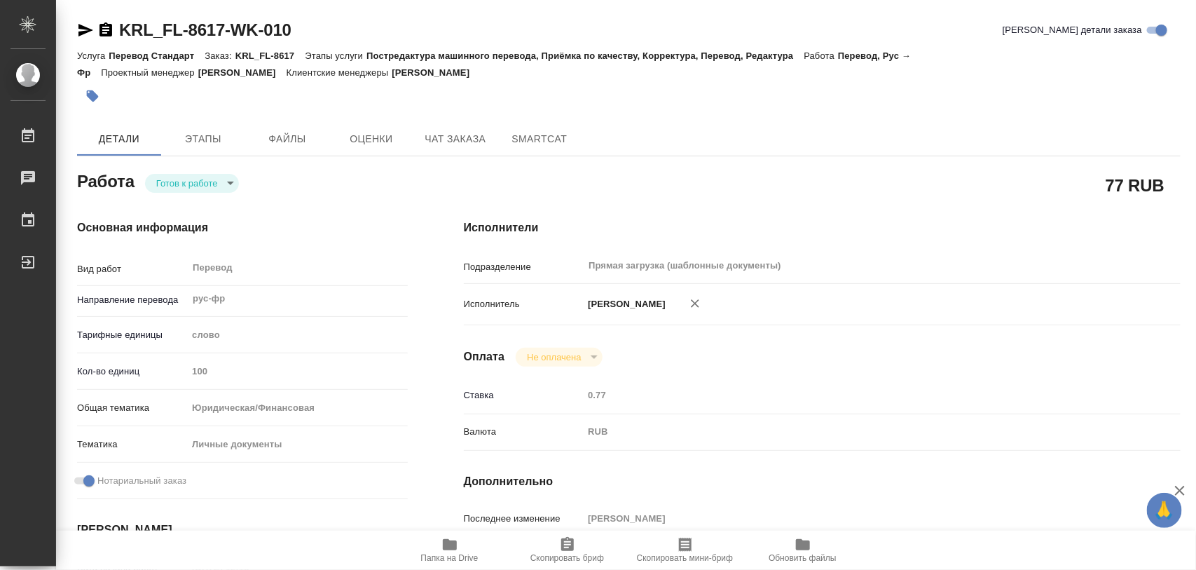
type textarea "x"
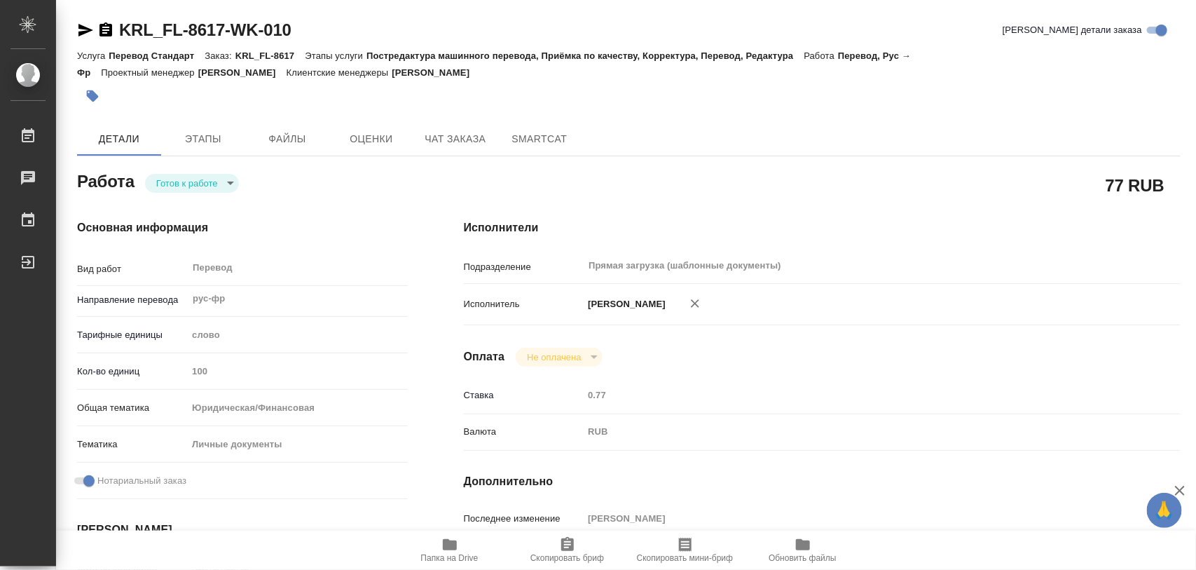
click at [230, 179] on body "🙏 .cls-1 fill:#fff; AWATERA Iglakov Maksim Работы Чаты График Выйти KRL_FL-8617…" at bounding box center [598, 285] width 1196 height 570
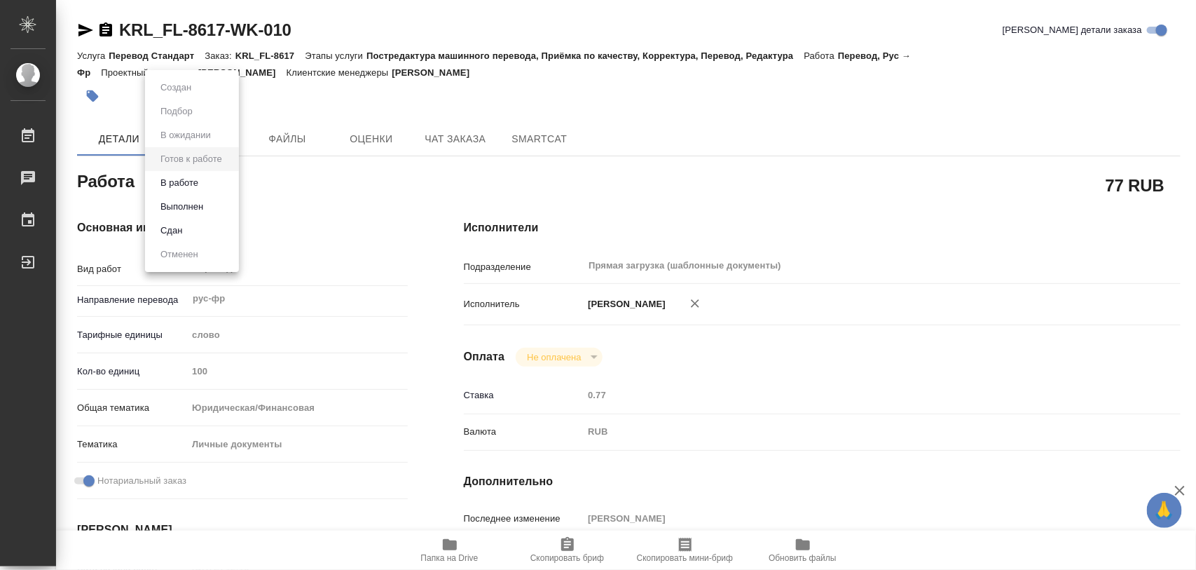
type textarea "x"
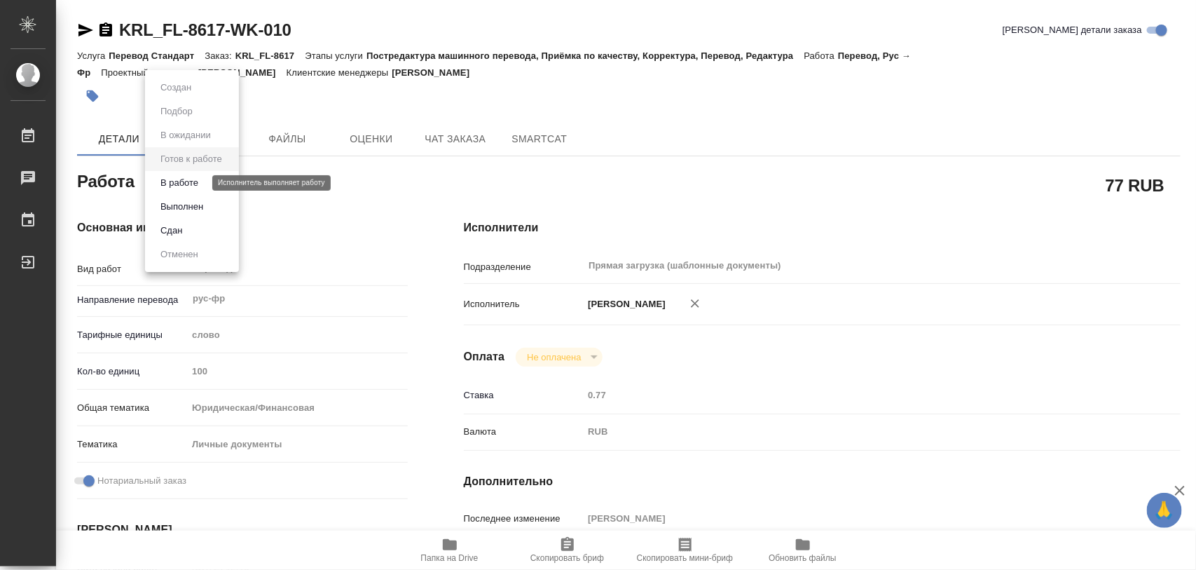
click at [189, 179] on button "В работе" at bounding box center [179, 182] width 46 height 15
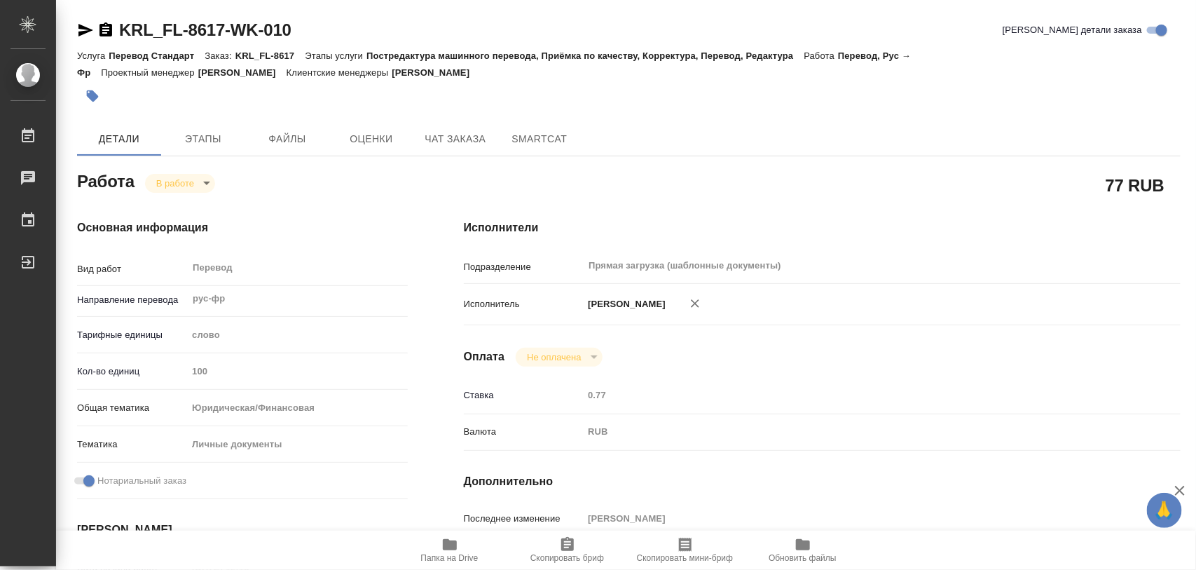
type textarea "x"
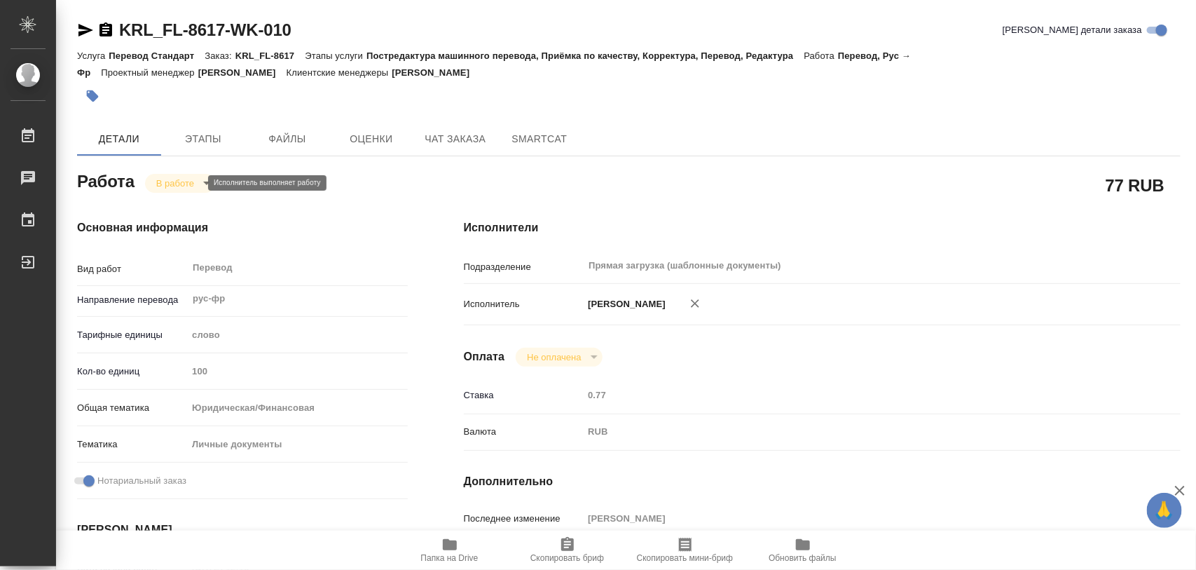
type textarea "x"
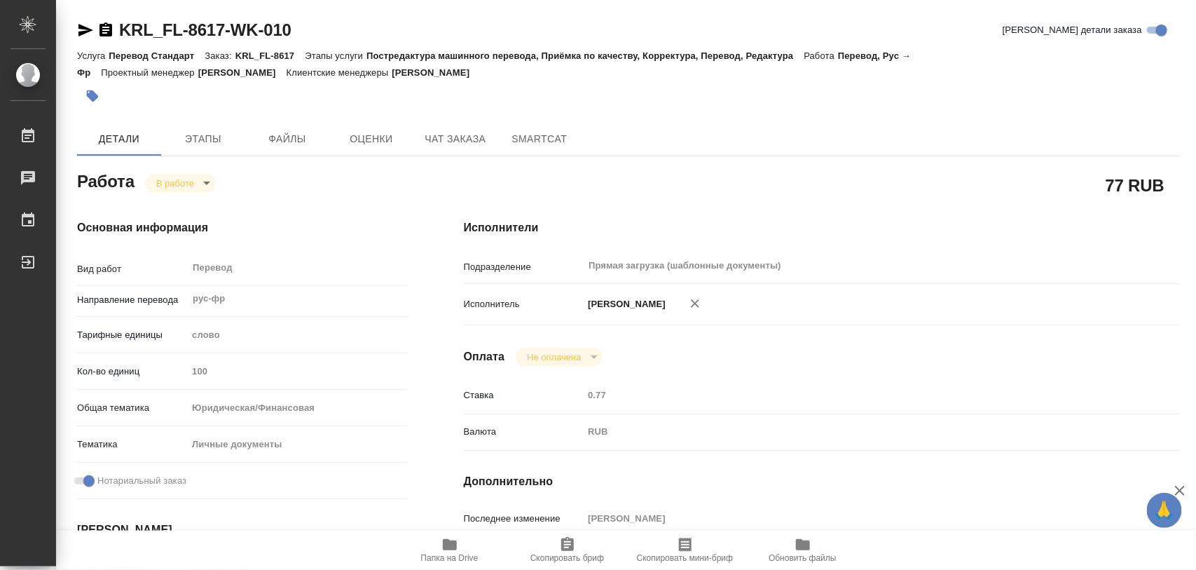
type textarea "x"
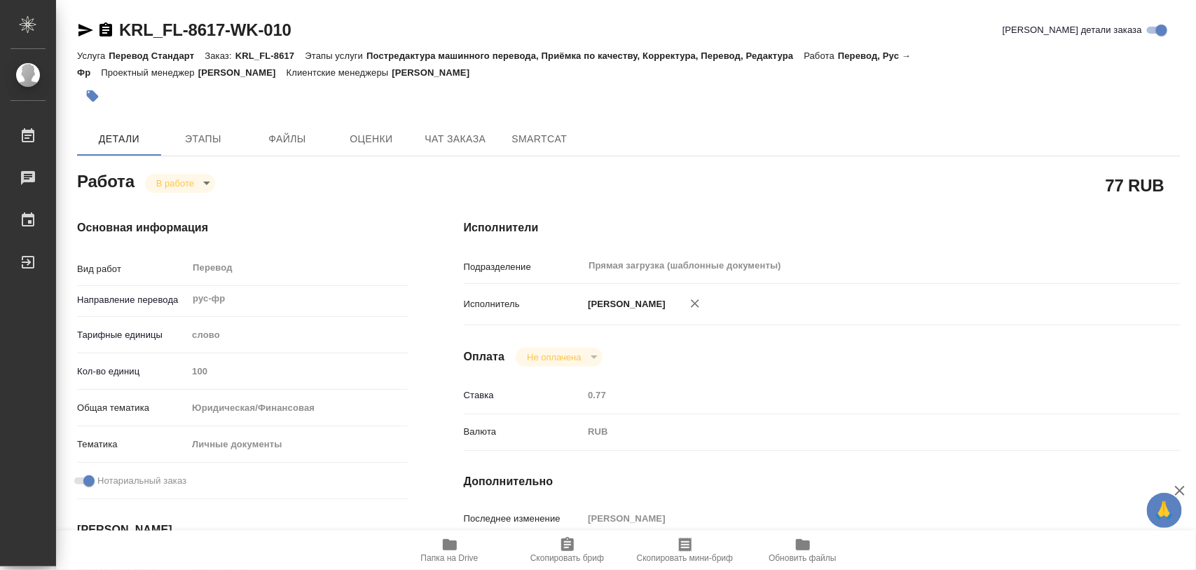
click at [446, 545] on icon "button" at bounding box center [450, 544] width 14 height 11
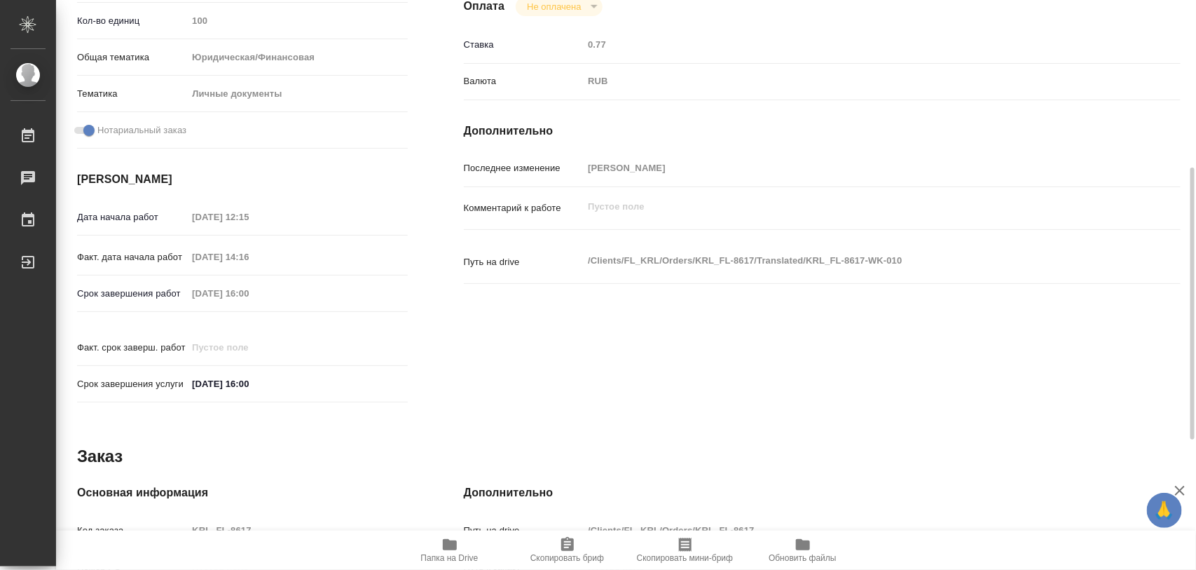
scroll to position [625, 0]
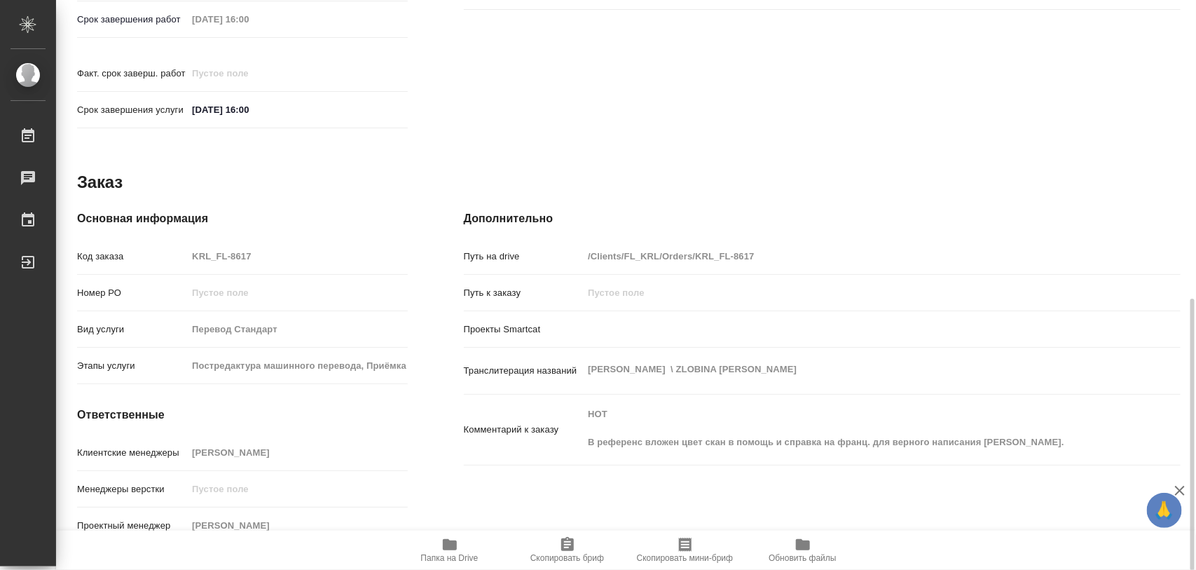
click at [562, 547] on icon "button" at bounding box center [567, 544] width 13 height 14
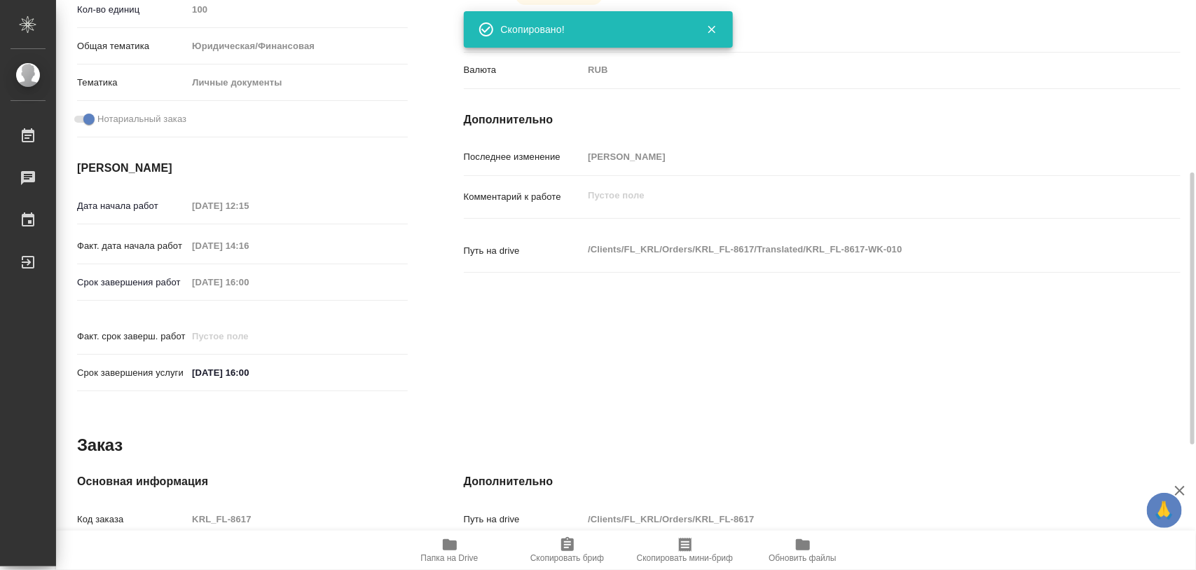
scroll to position [11, 0]
